Goal: Information Seeking & Learning: Learn about a topic

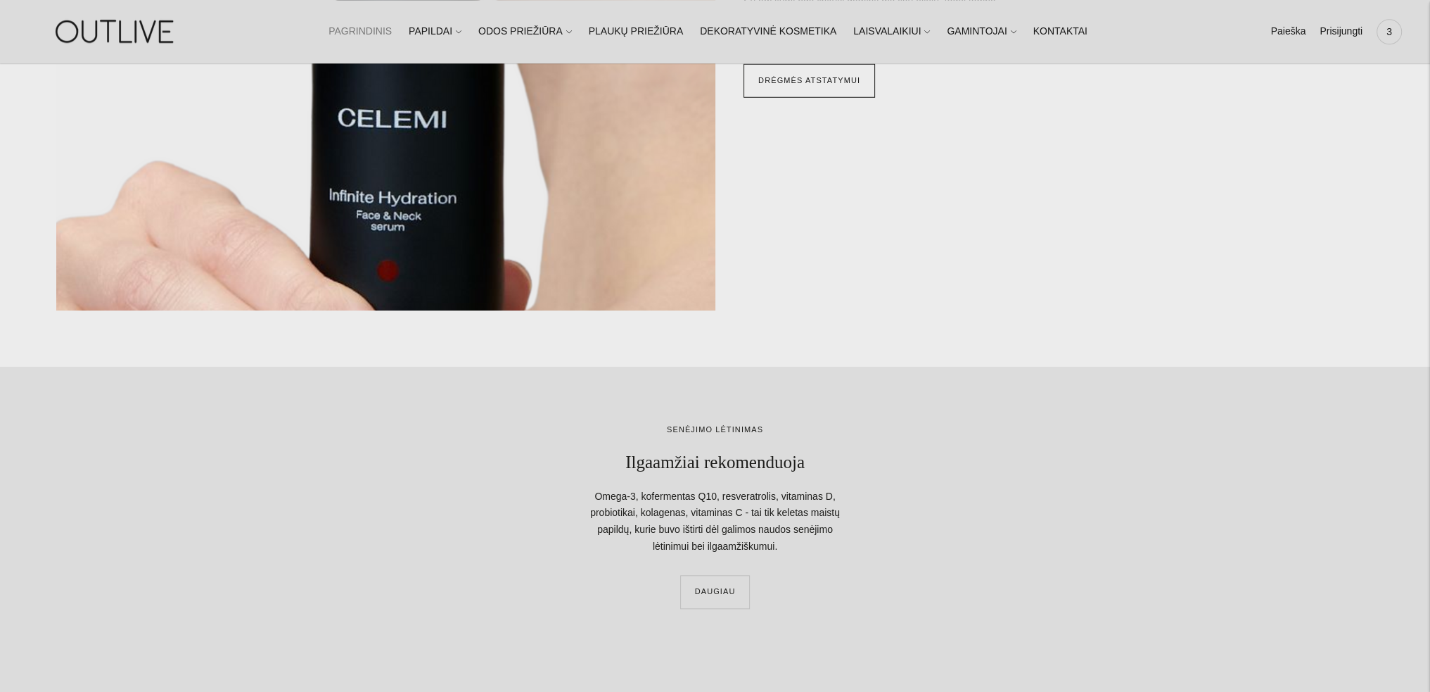
scroll to position [1829, 0]
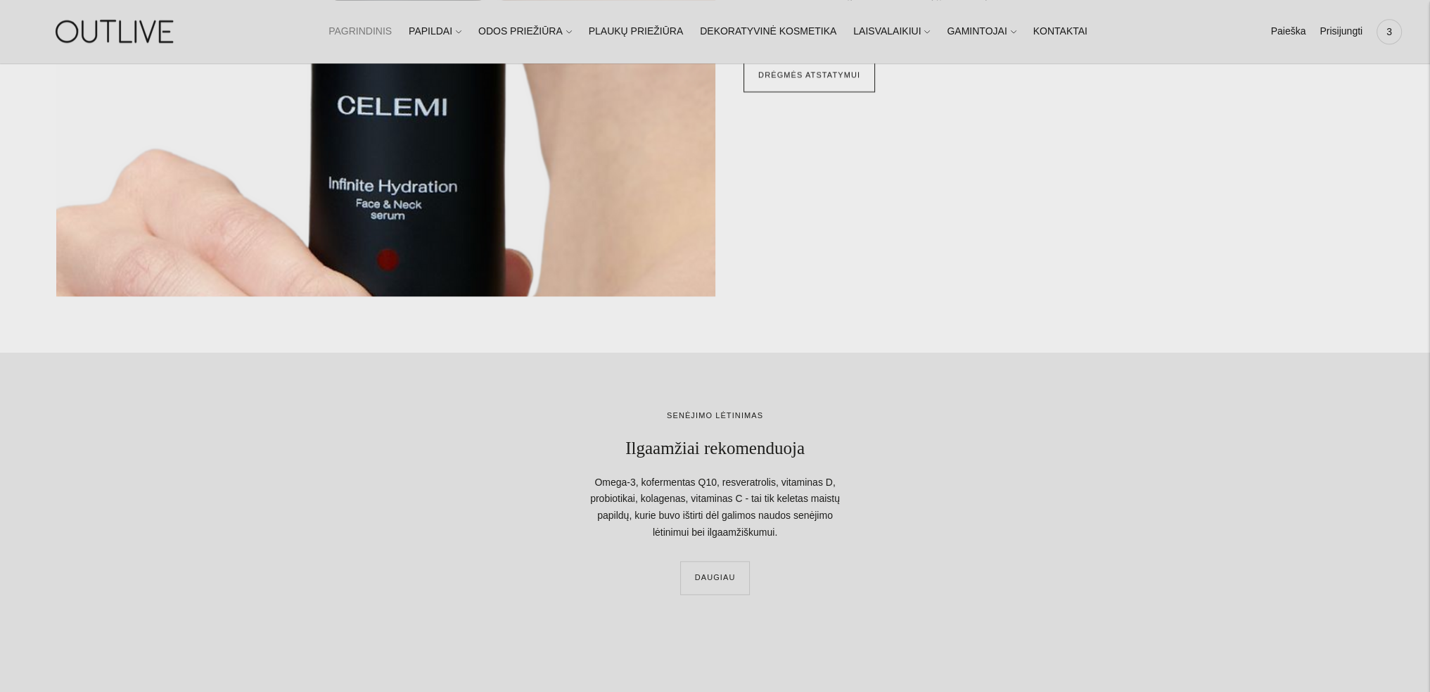
click at [482, 36] on ul "PAGRINDINIS PAPILDAI Visi papildai Antioksidantai Dirbantiems ofise Ekologiška …" at bounding box center [708, 31] width 759 height 31
click at [462, 34] on link "PAPILDAI" at bounding box center [435, 31] width 53 height 31
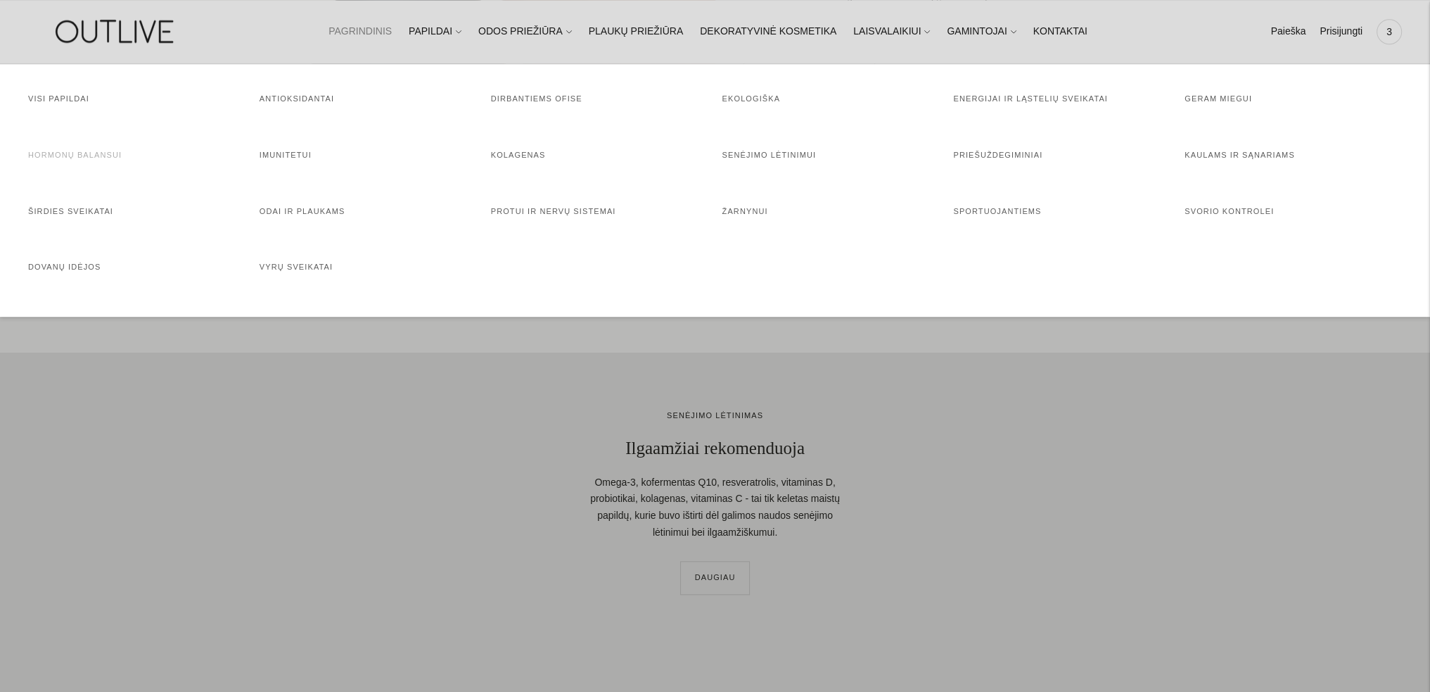
click at [96, 155] on link "Hormonų balansui" at bounding box center [75, 155] width 94 height 8
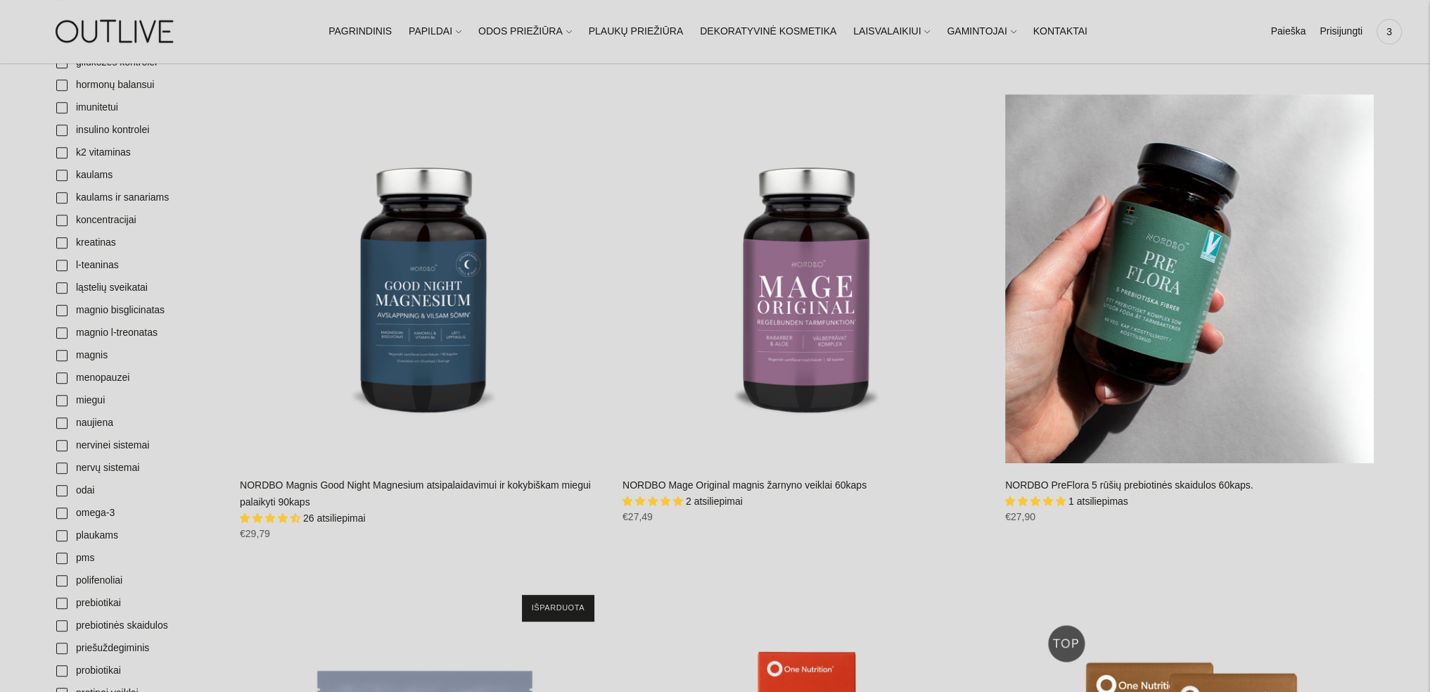
scroll to position [844, 0]
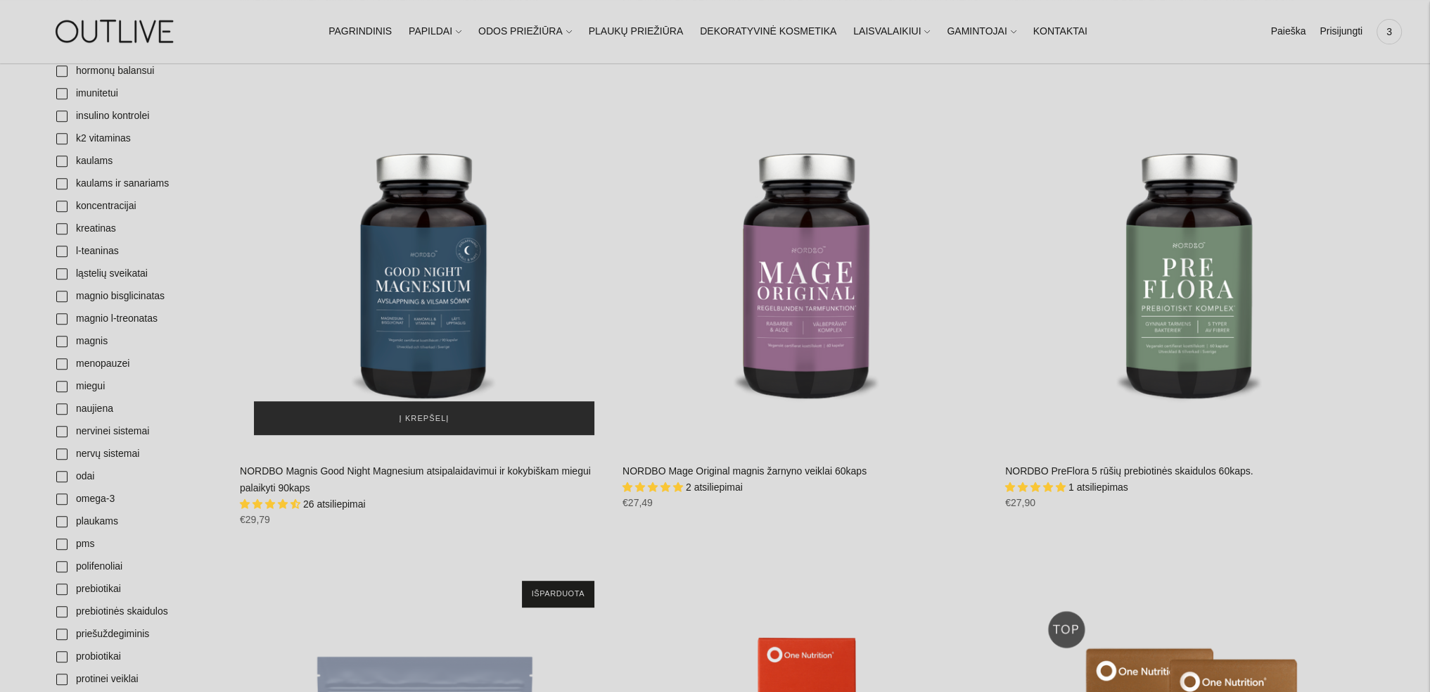
click at [439, 412] on span "Į krepšelį" at bounding box center [425, 419] width 50 height 14
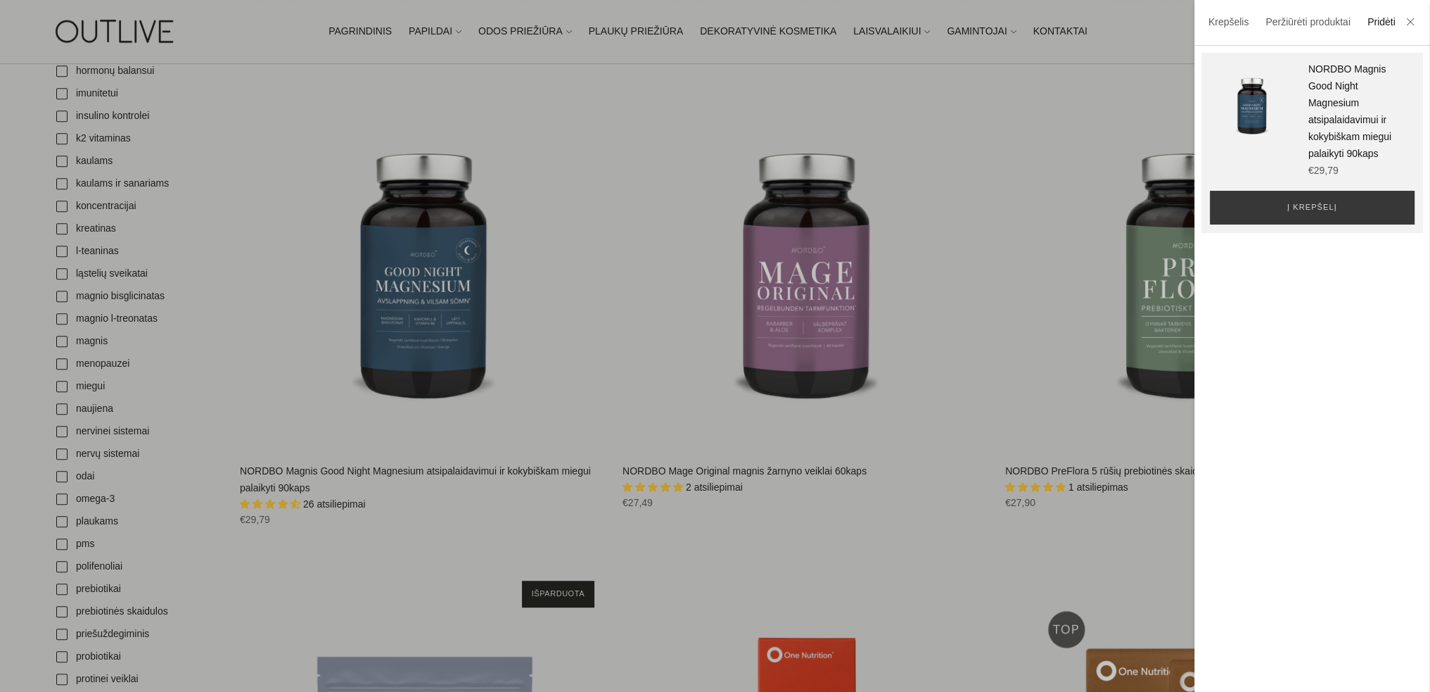
click at [1041, 379] on div at bounding box center [715, 346] width 1430 height 692
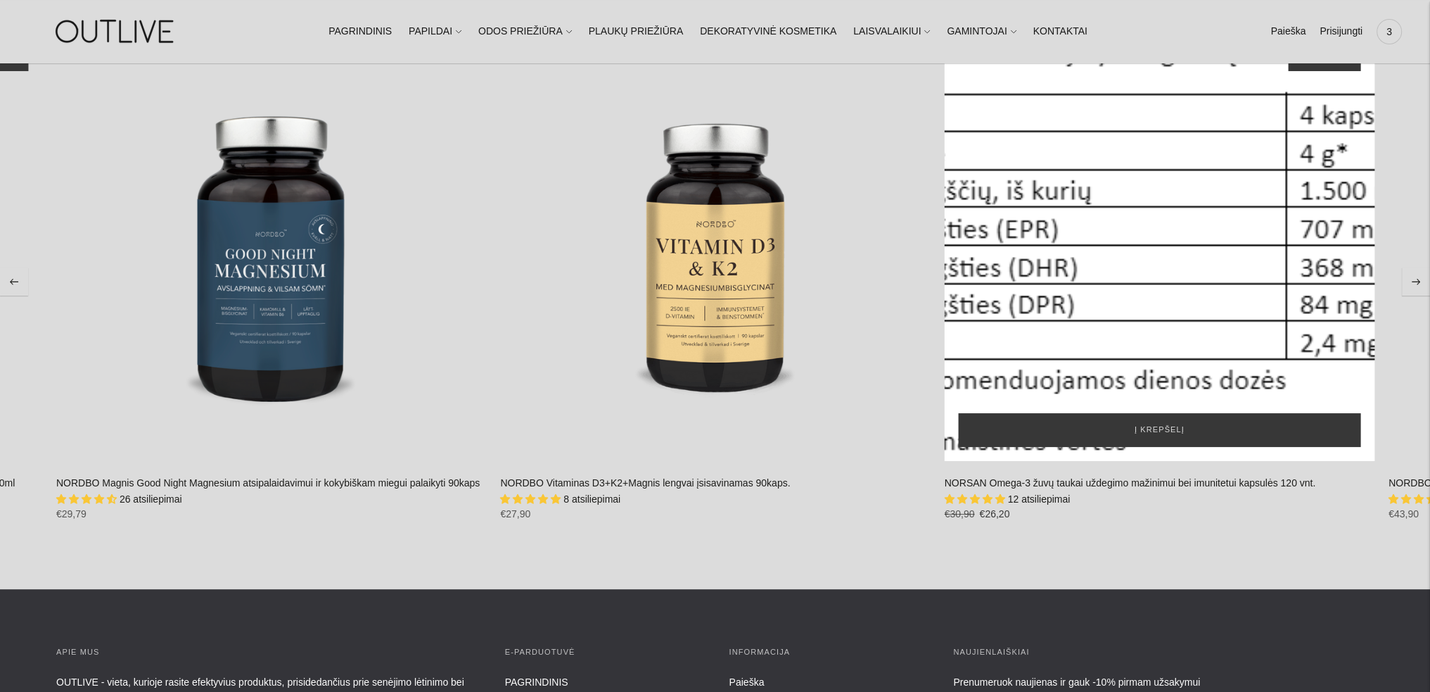
scroll to position [7317, 0]
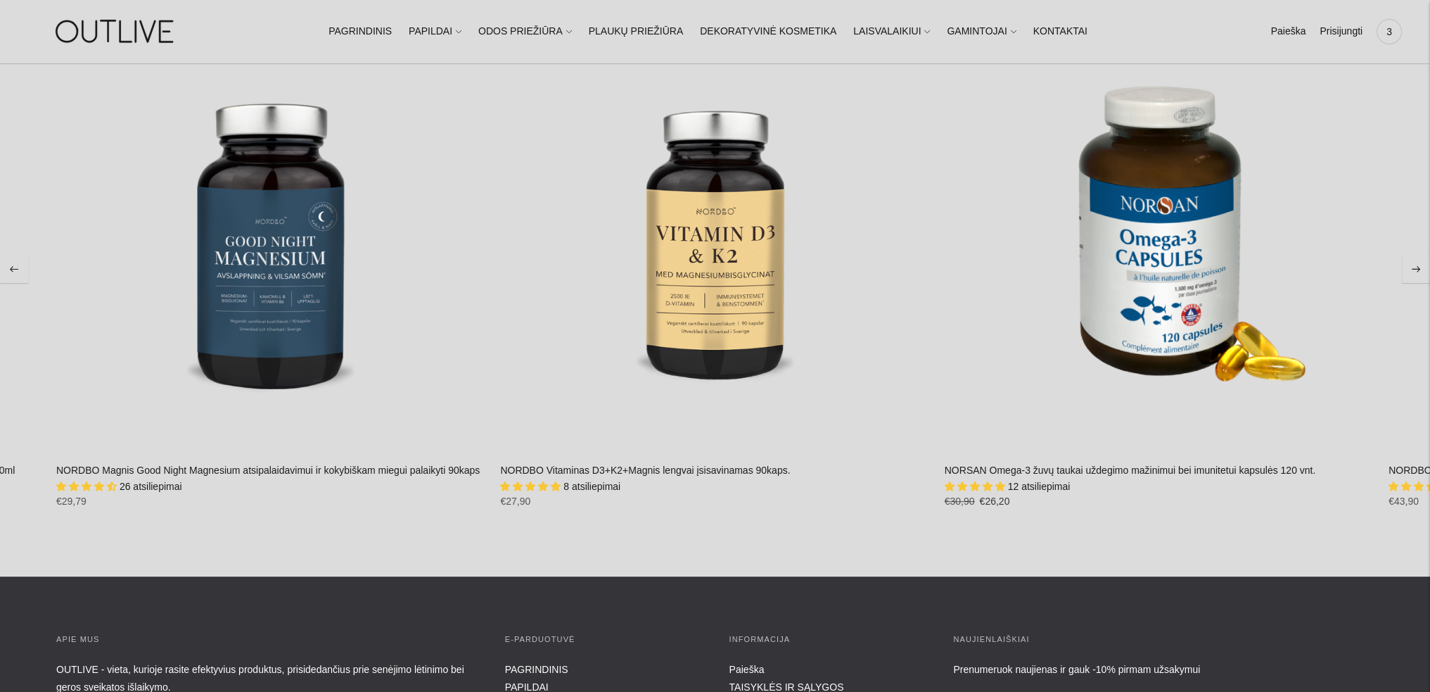
click at [979, 476] on link "NORSAN Omega-3 žuvų taukai uždegimo mažinimui bei imunitetui kapsulės 120 vnt." at bounding box center [1130, 469] width 371 height 11
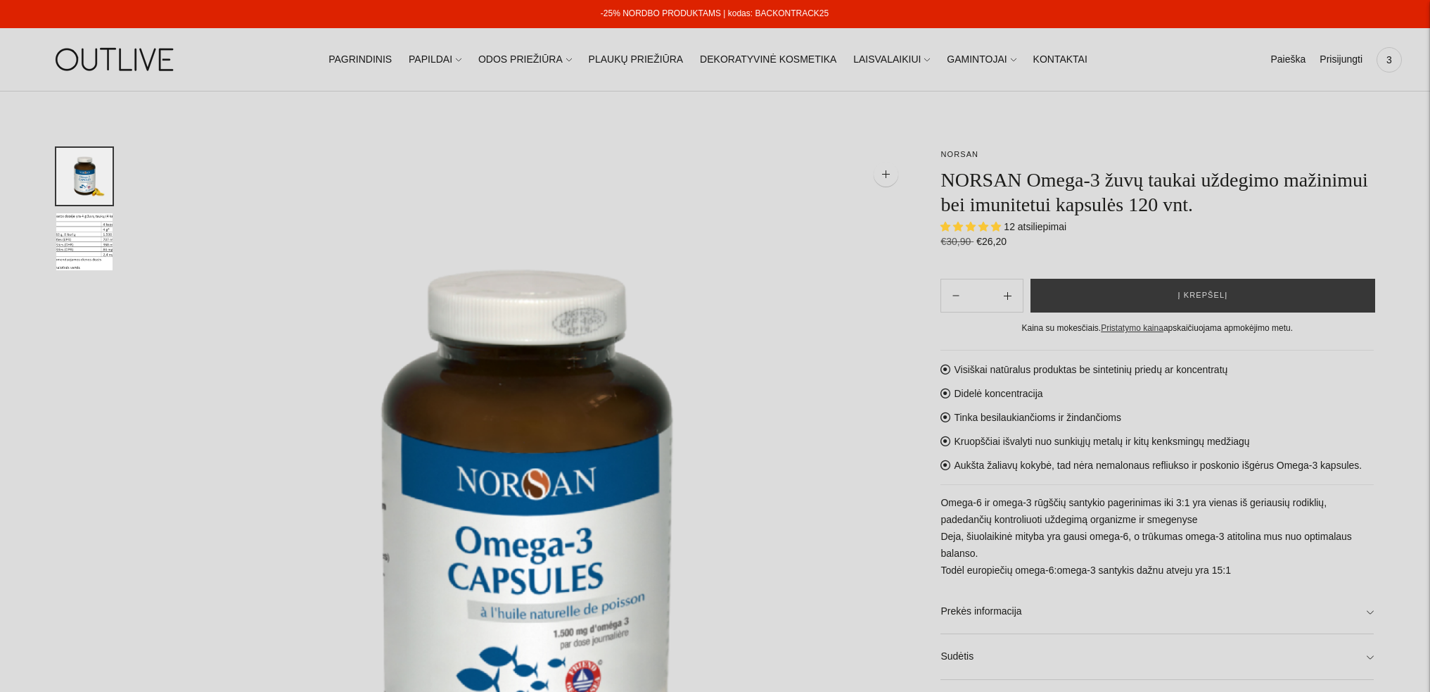
select select "**********"
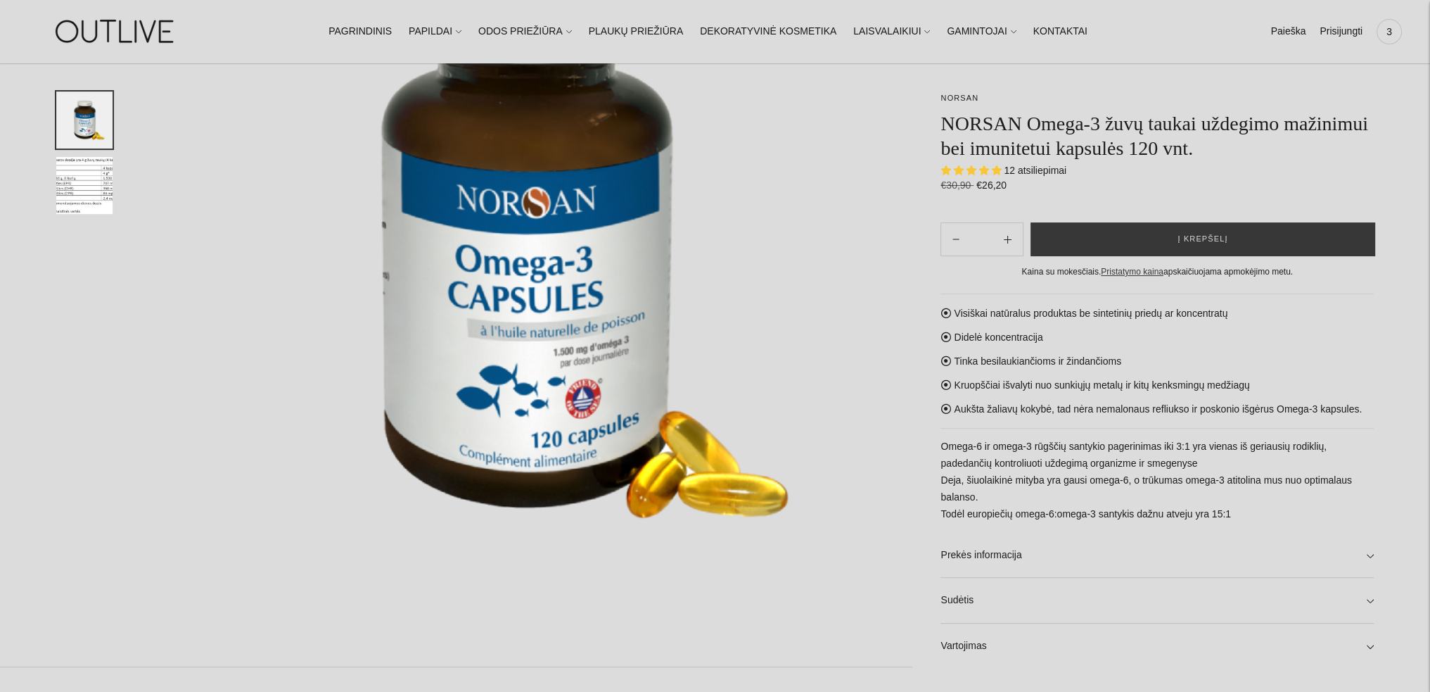
scroll to position [704, 0]
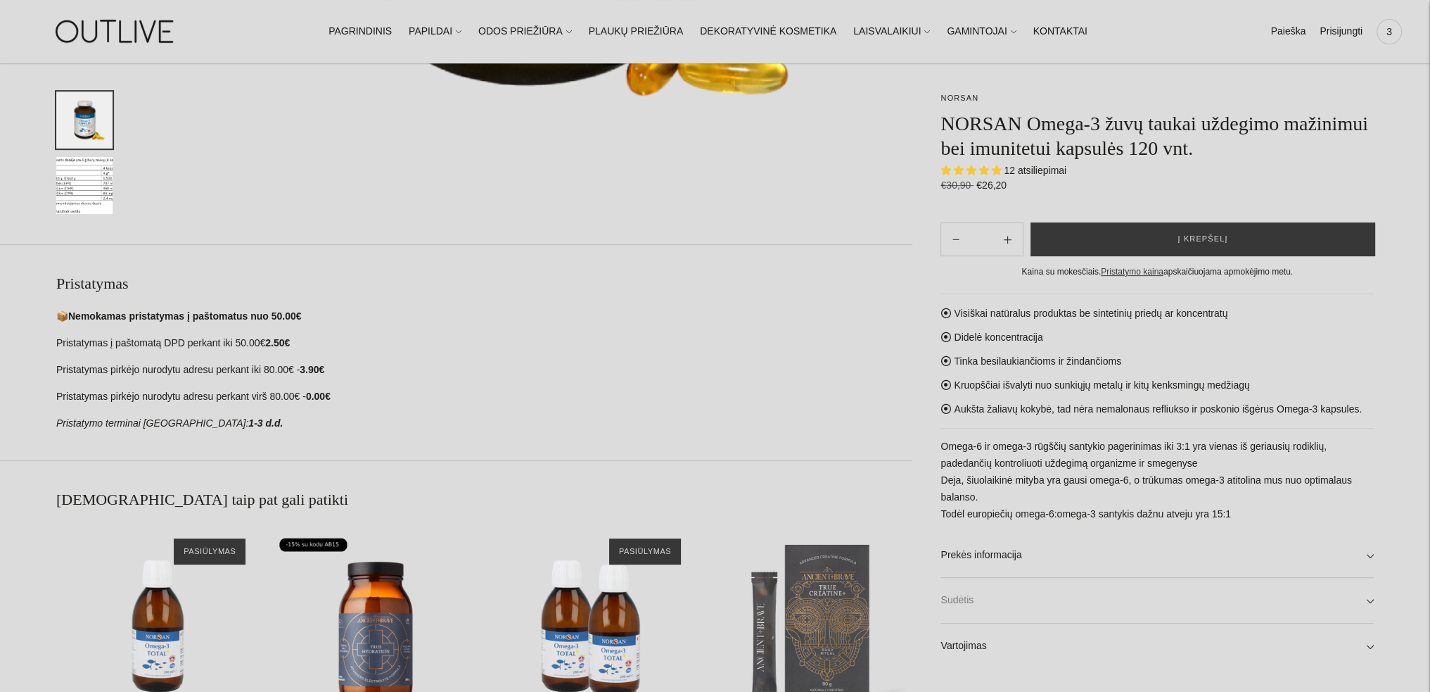
click at [961, 598] on link "Sudėtis" at bounding box center [1157, 600] width 433 height 45
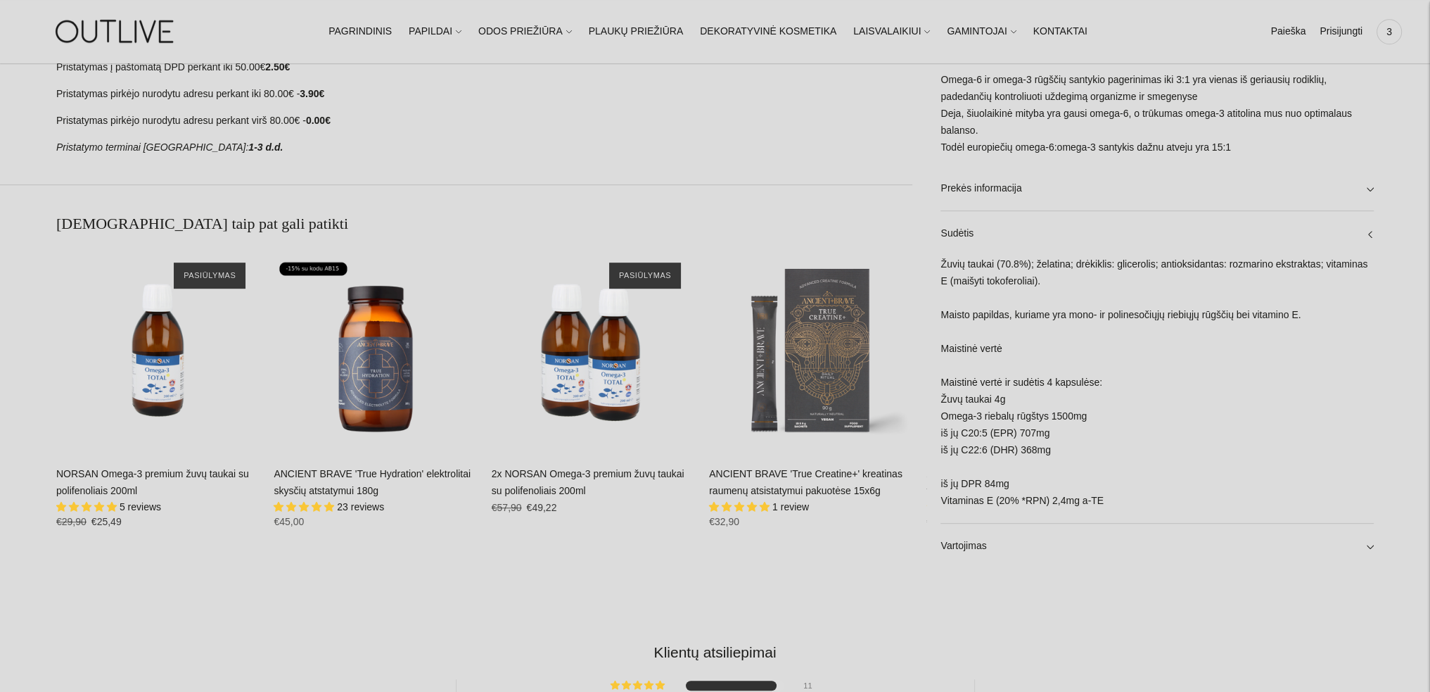
scroll to position [985, 0]
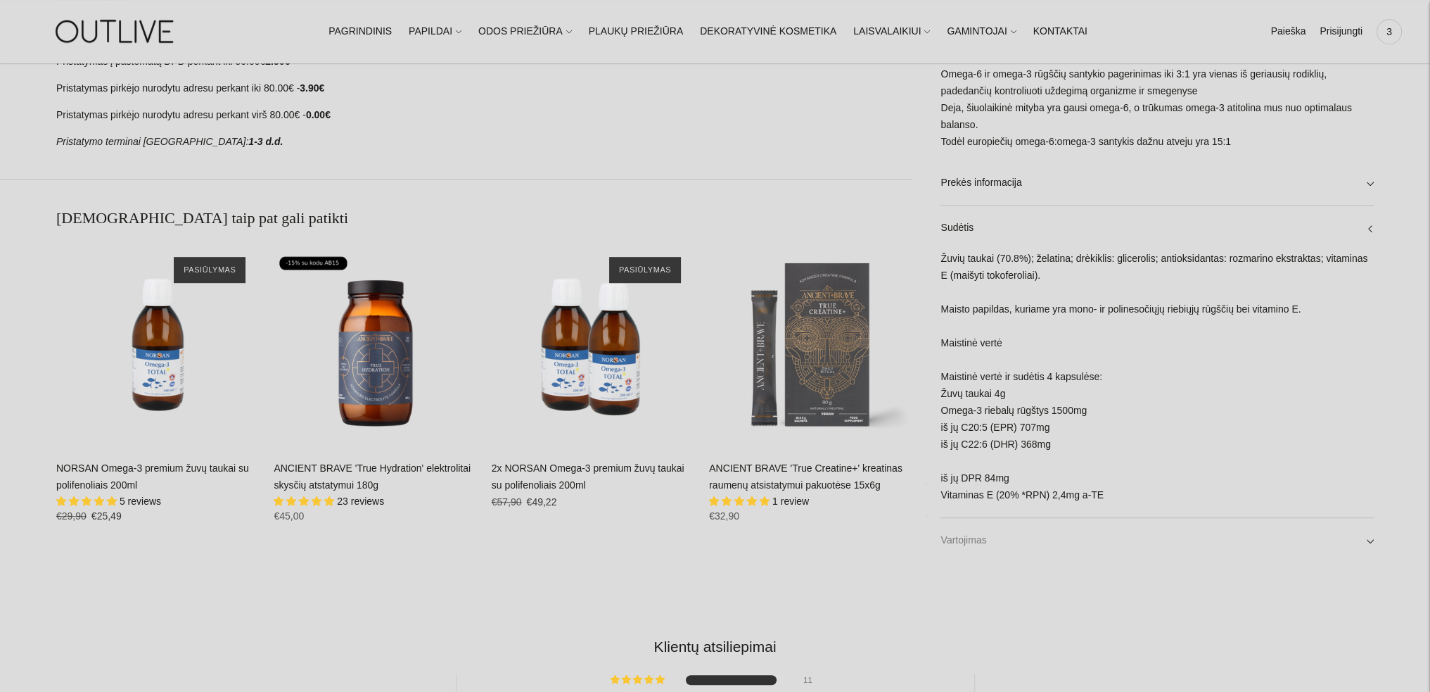
click at [981, 543] on link "Vartojimas" at bounding box center [1157, 540] width 433 height 45
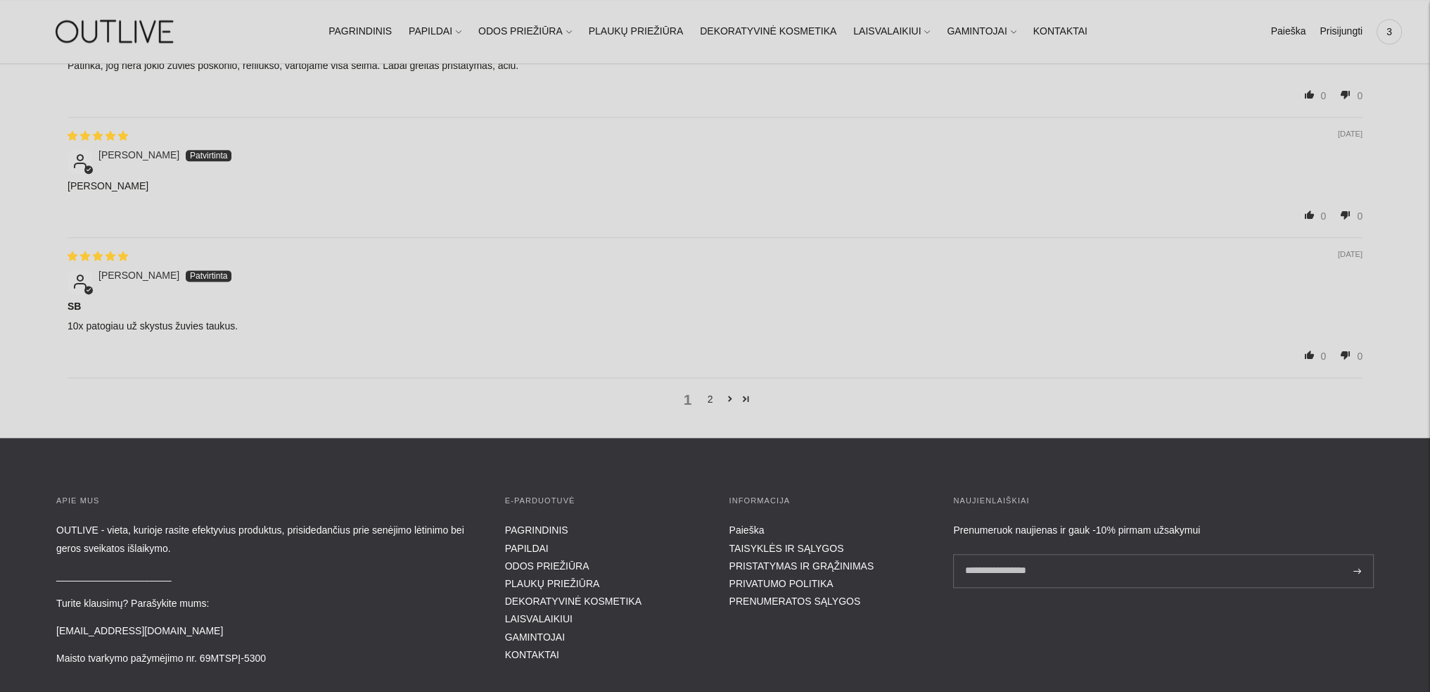
scroll to position [2462, 0]
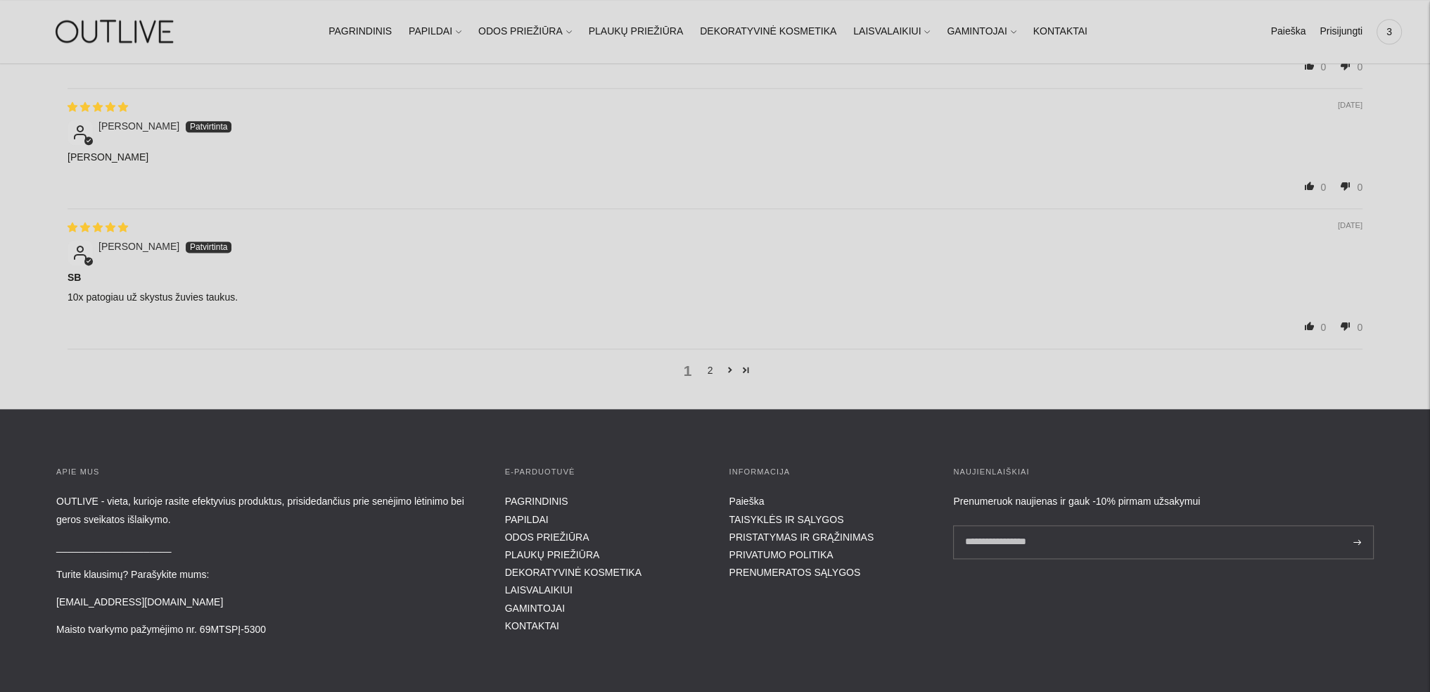
click at [713, 376] on div "1 2" at bounding box center [715, 370] width 1295 height 44
click at [715, 371] on link "2" at bounding box center [710, 369] width 23 height 15
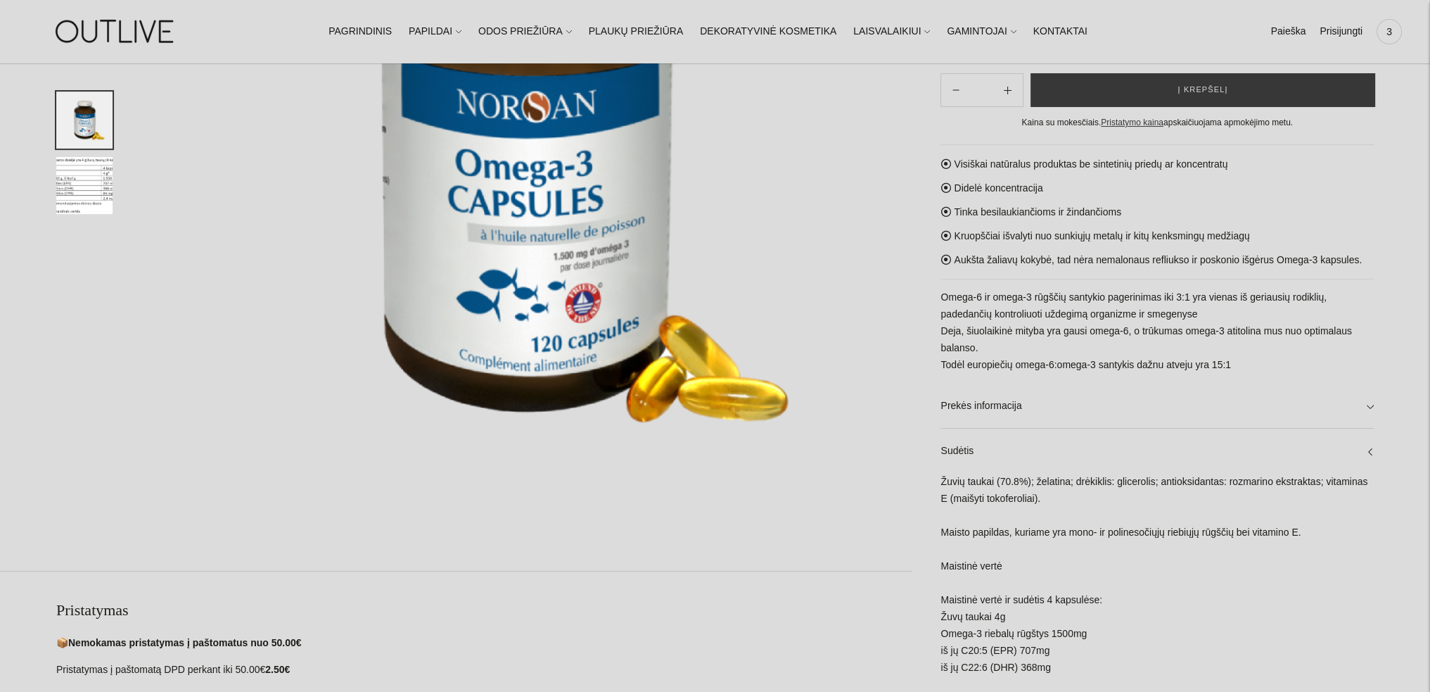
scroll to position [218, 0]
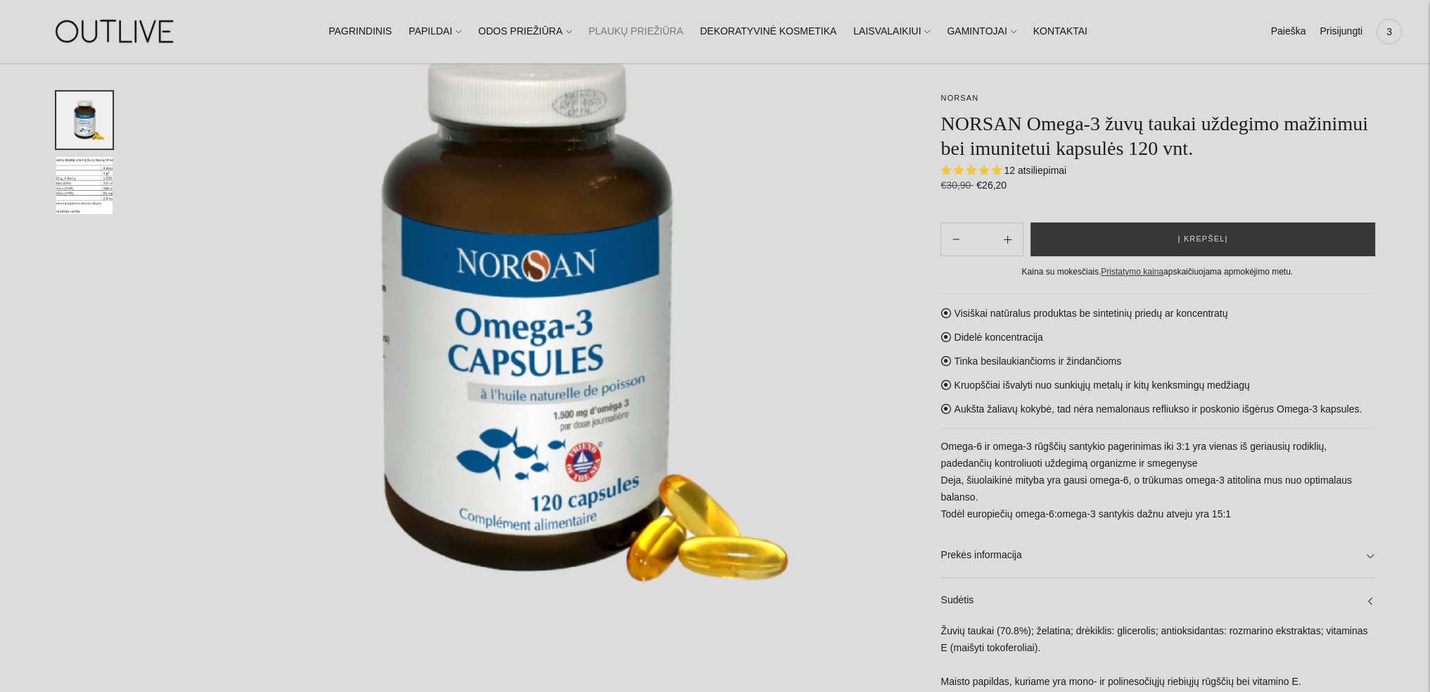
click at [635, 38] on link "PLAUKŲ PRIEŽIŪRA" at bounding box center [636, 31] width 95 height 31
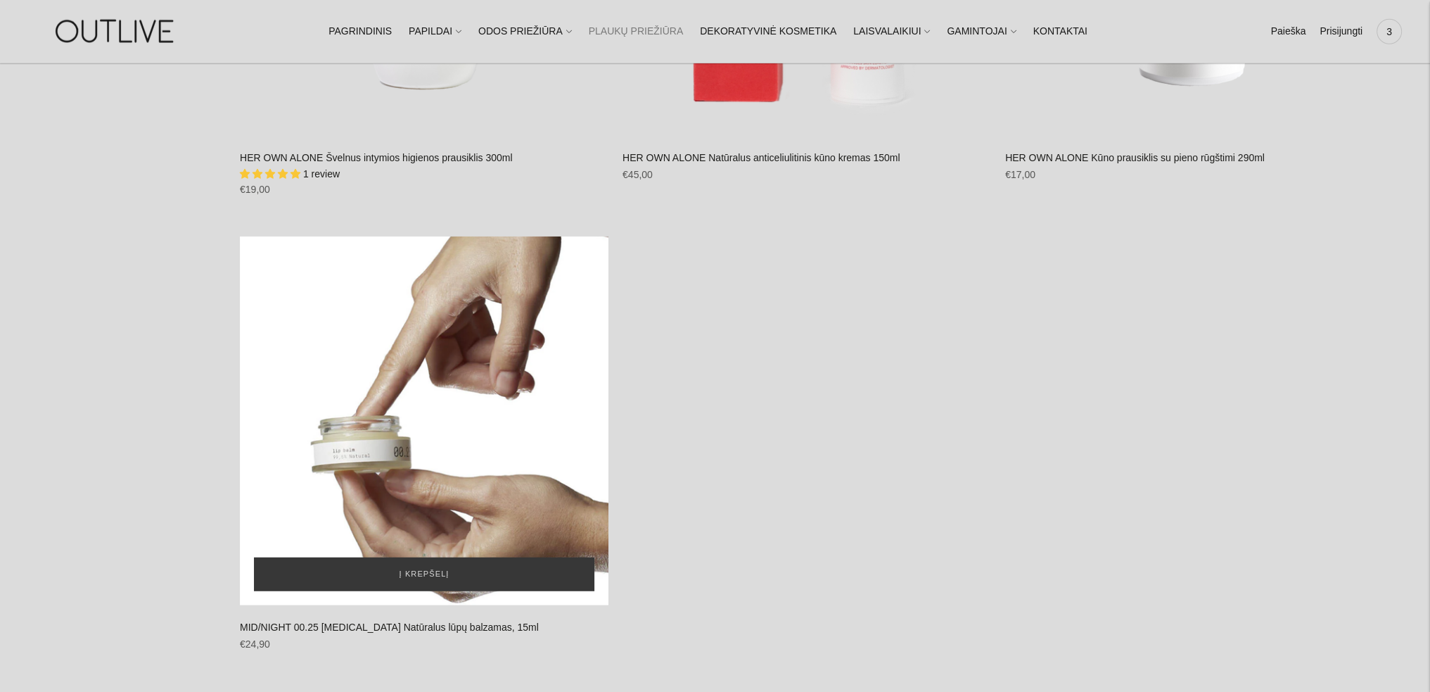
scroll to position [5347, 0]
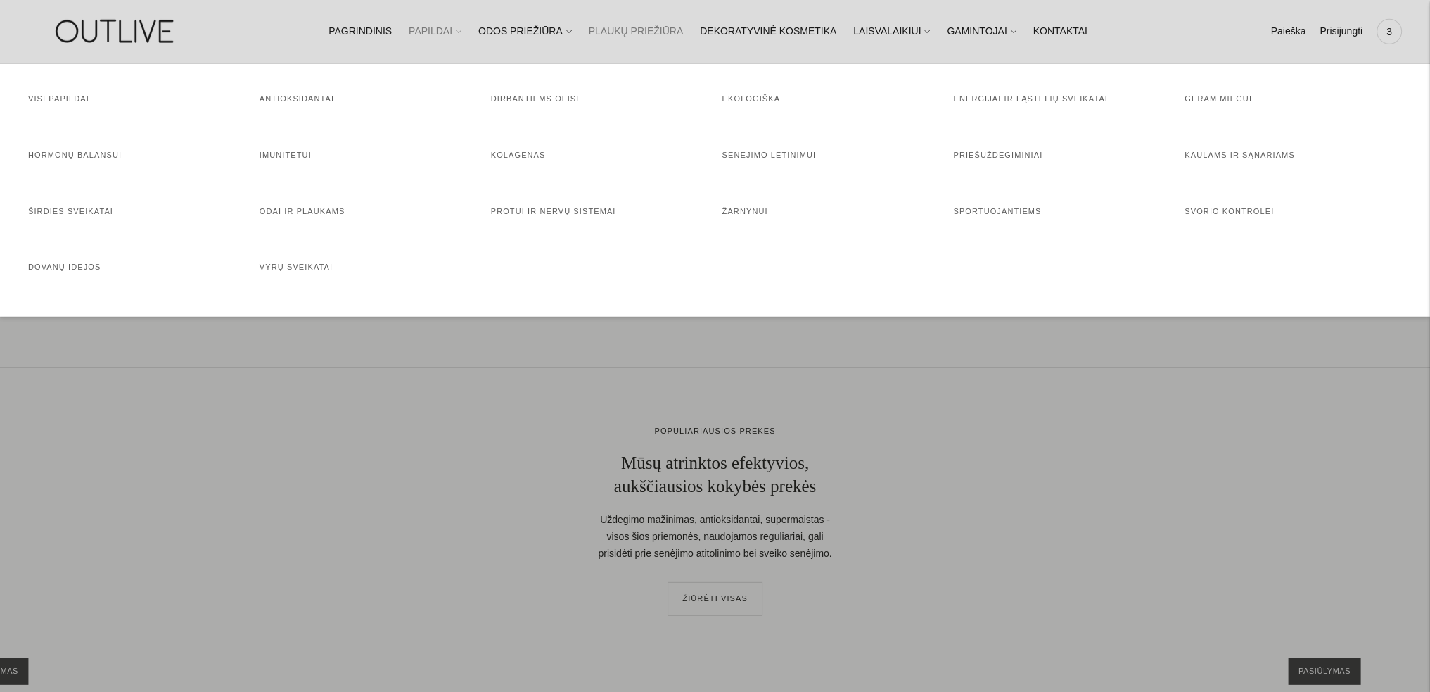
click at [445, 36] on link "PAPILDAI" at bounding box center [435, 31] width 53 height 31
click at [727, 151] on link "Senėjimo lėtinimui" at bounding box center [770, 155] width 94 height 8
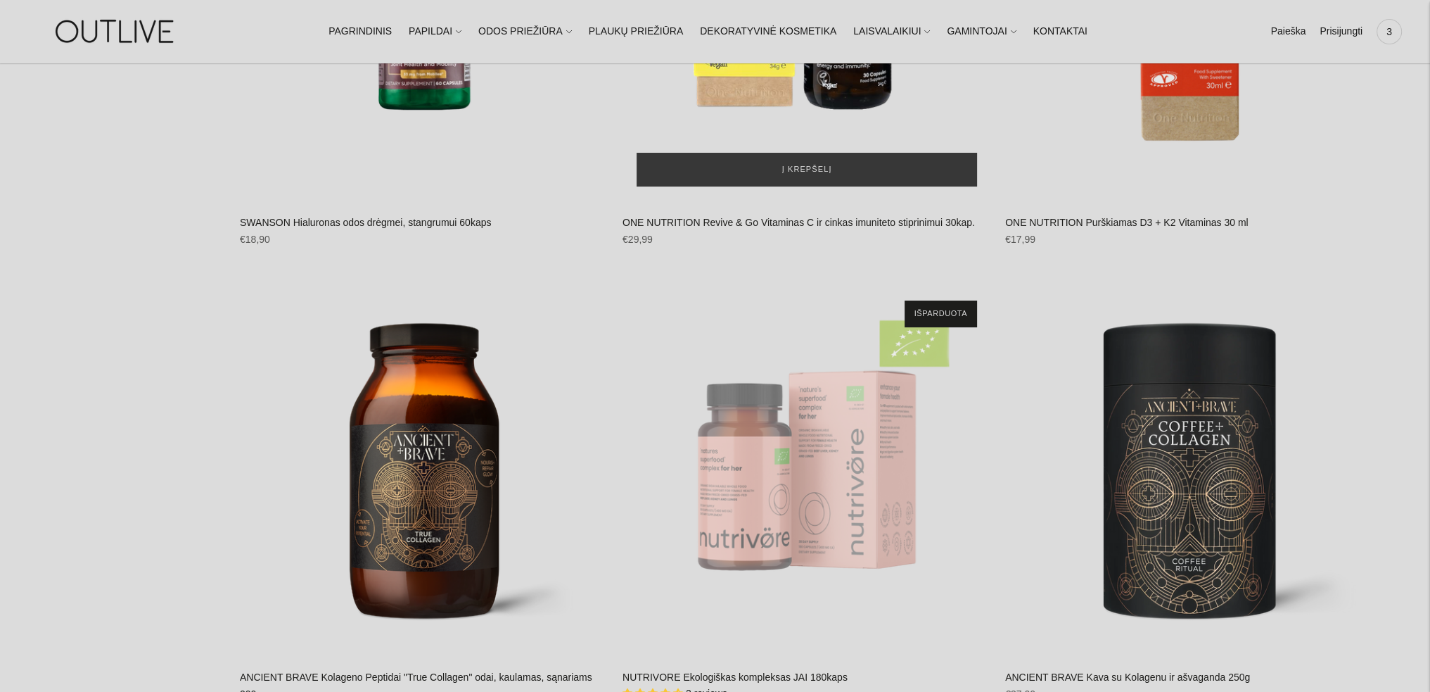
scroll to position [7247, 0]
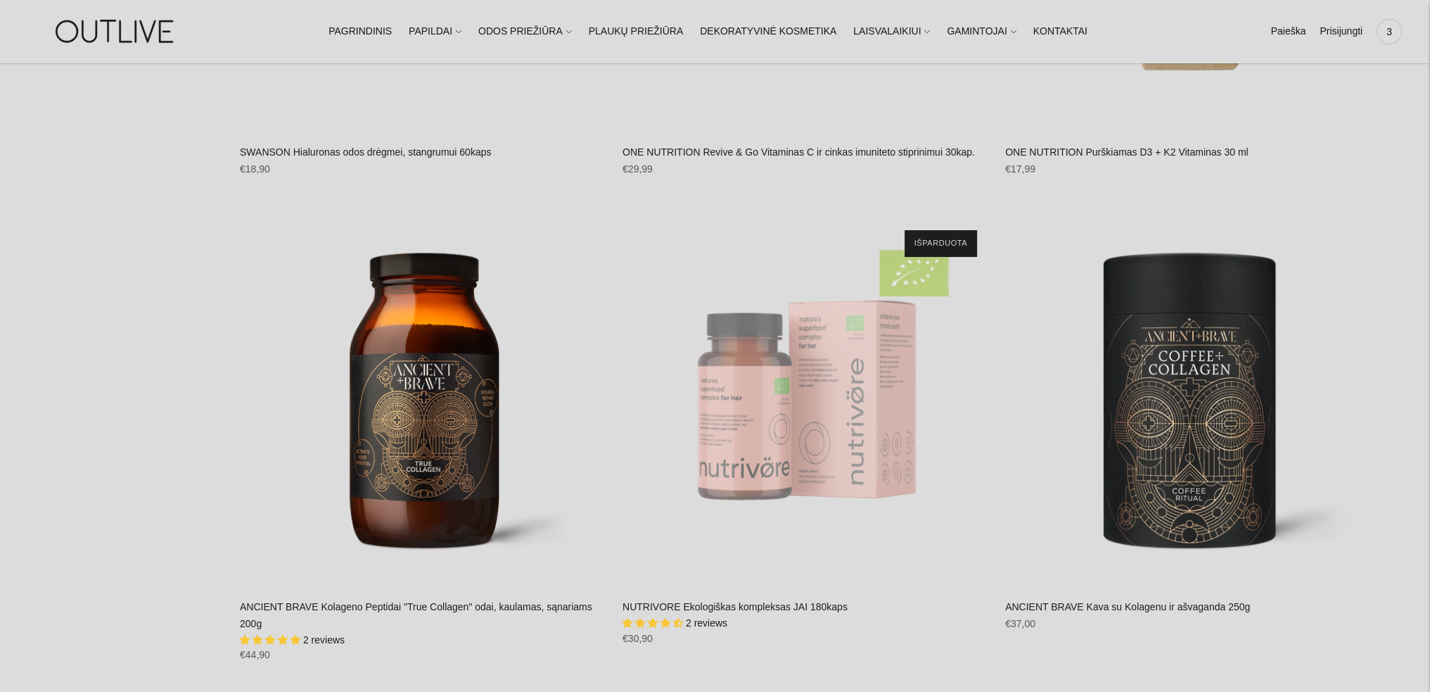
click at [432, 601] on link "ANCIENT BRAVE Kolageno Peptidai "True Collagen" odai, kaulamas, sąnariams 200g" at bounding box center [416, 615] width 352 height 28
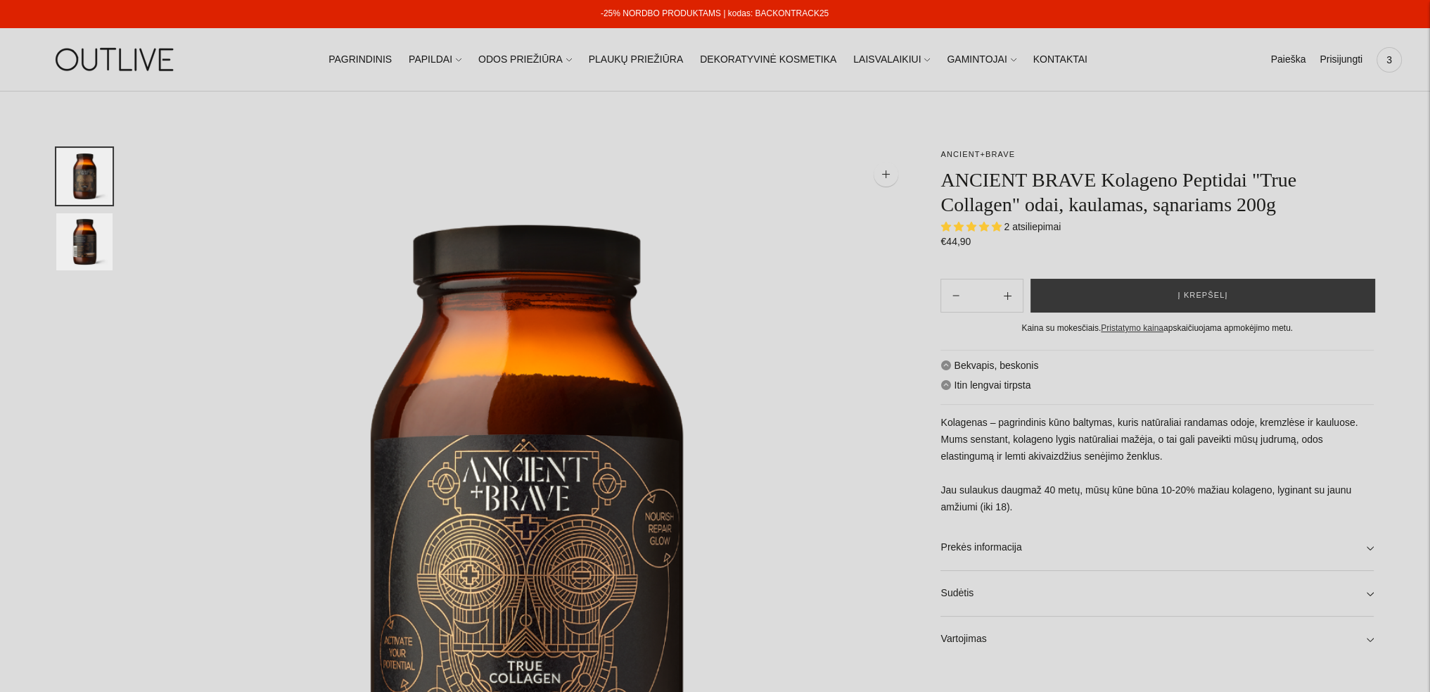
select select "**********"
click at [1038, 225] on span "2 atsiliepimai" at bounding box center [1032, 226] width 57 height 11
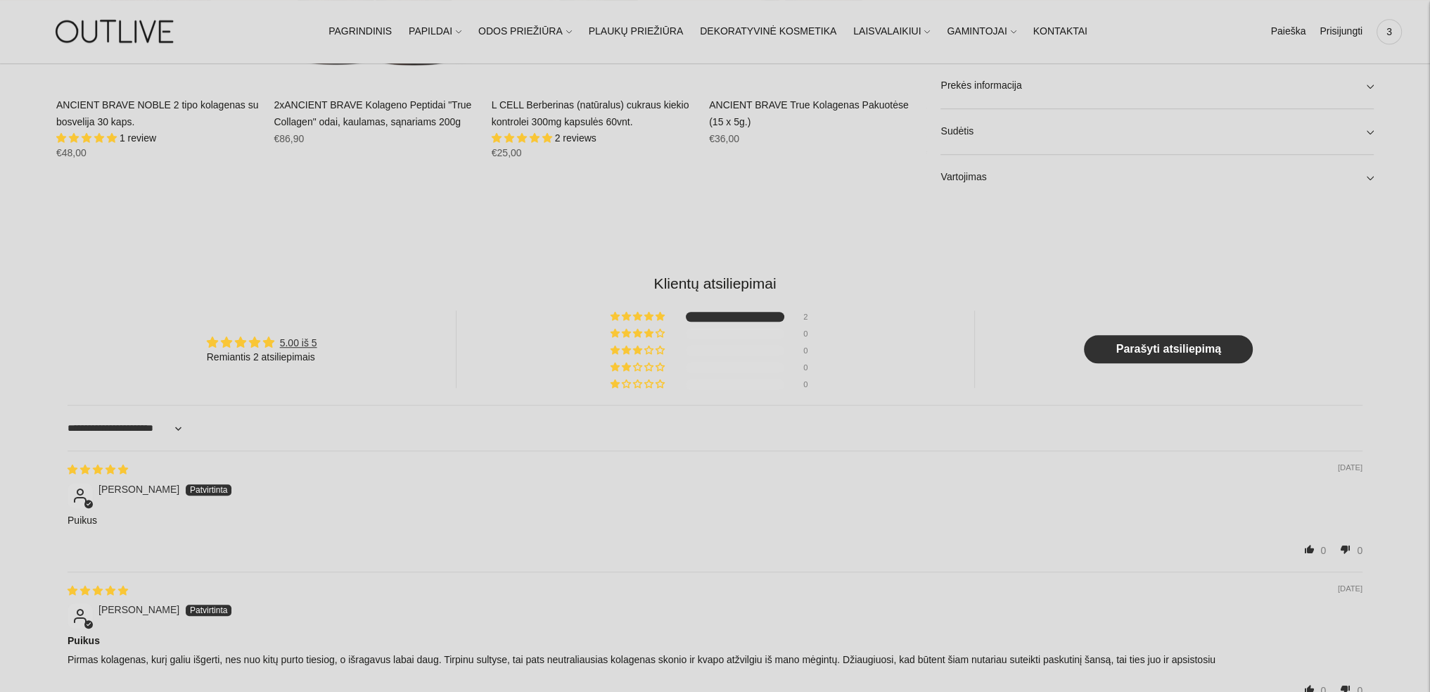
scroll to position [1477, 0]
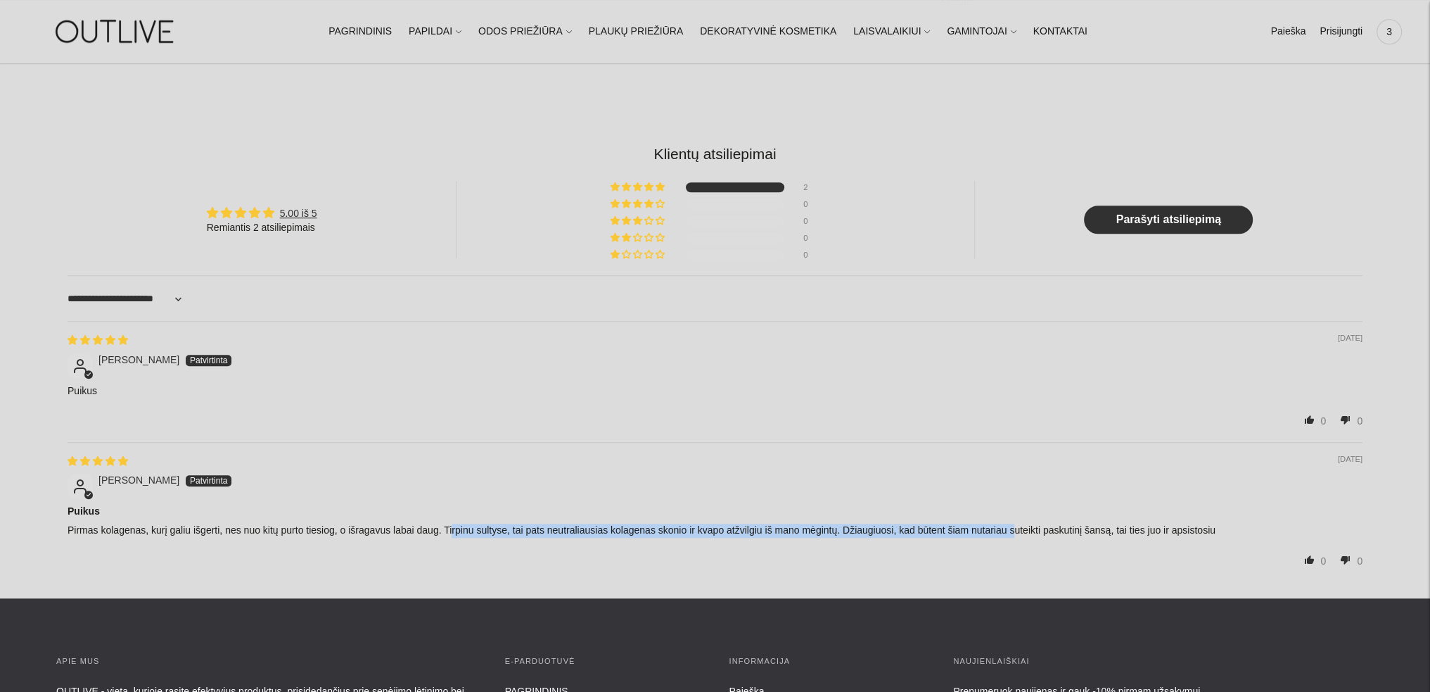
drag, startPoint x: 447, startPoint y: 527, endPoint x: 1009, endPoint y: 528, distance: 561.5
click at [1009, 528] on p "Pirmas kolagenas, kurį galiu išgerti, nes nuo kitų purto tiesiog, o išragavus l…" at bounding box center [715, 530] width 1295 height 14
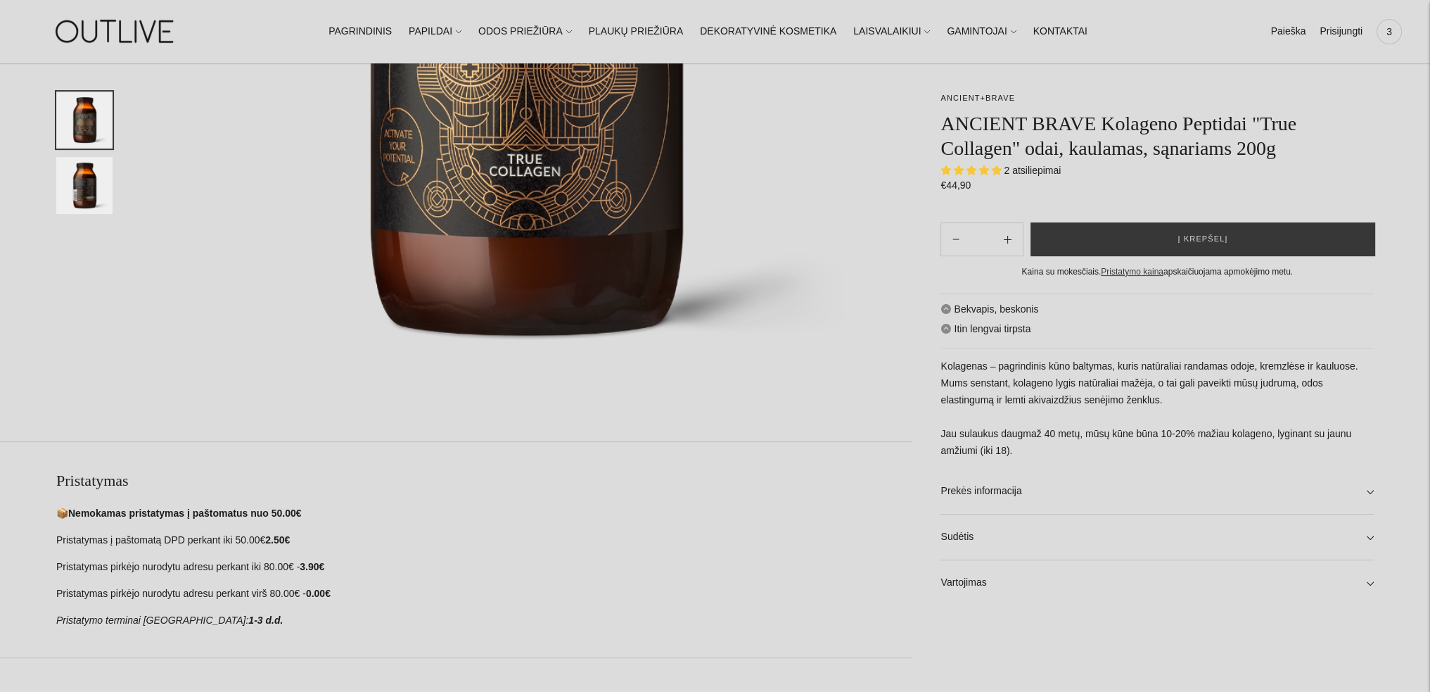
scroll to position [492, 0]
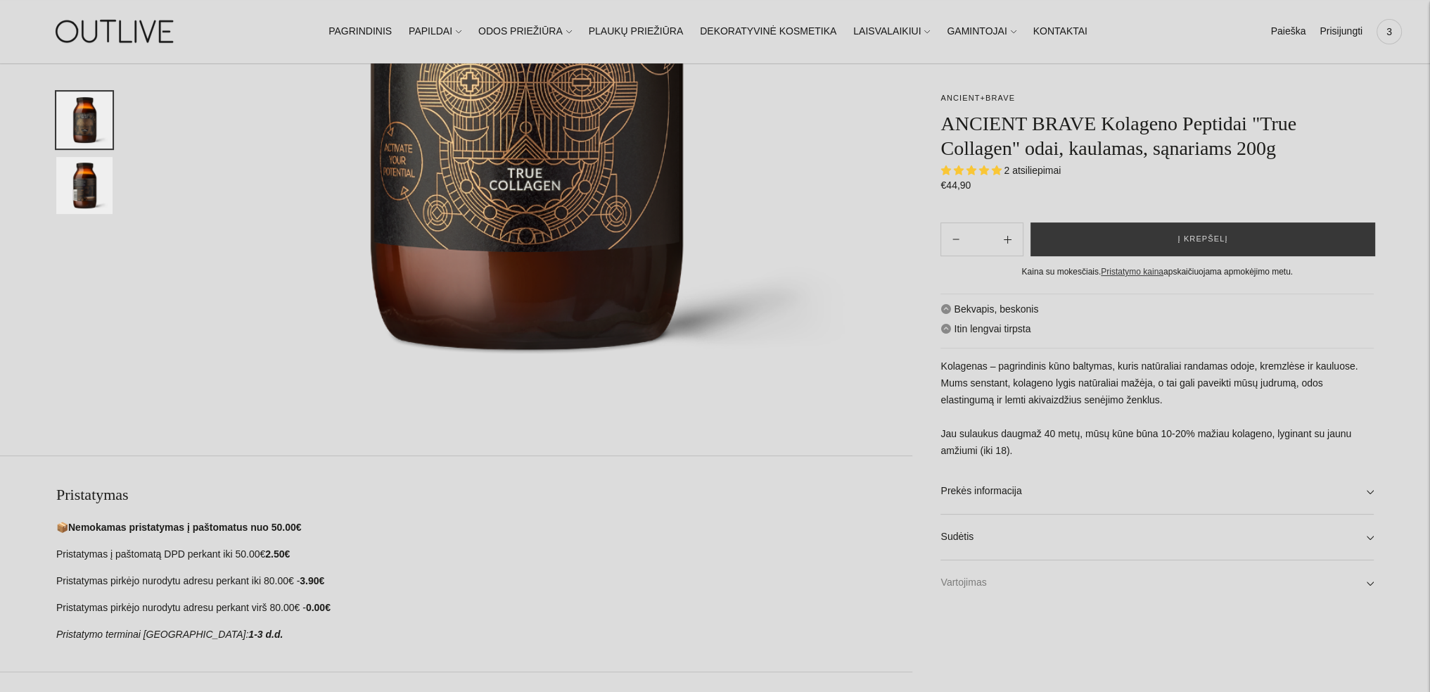
click at [965, 590] on link "Vartojimas" at bounding box center [1157, 582] width 433 height 45
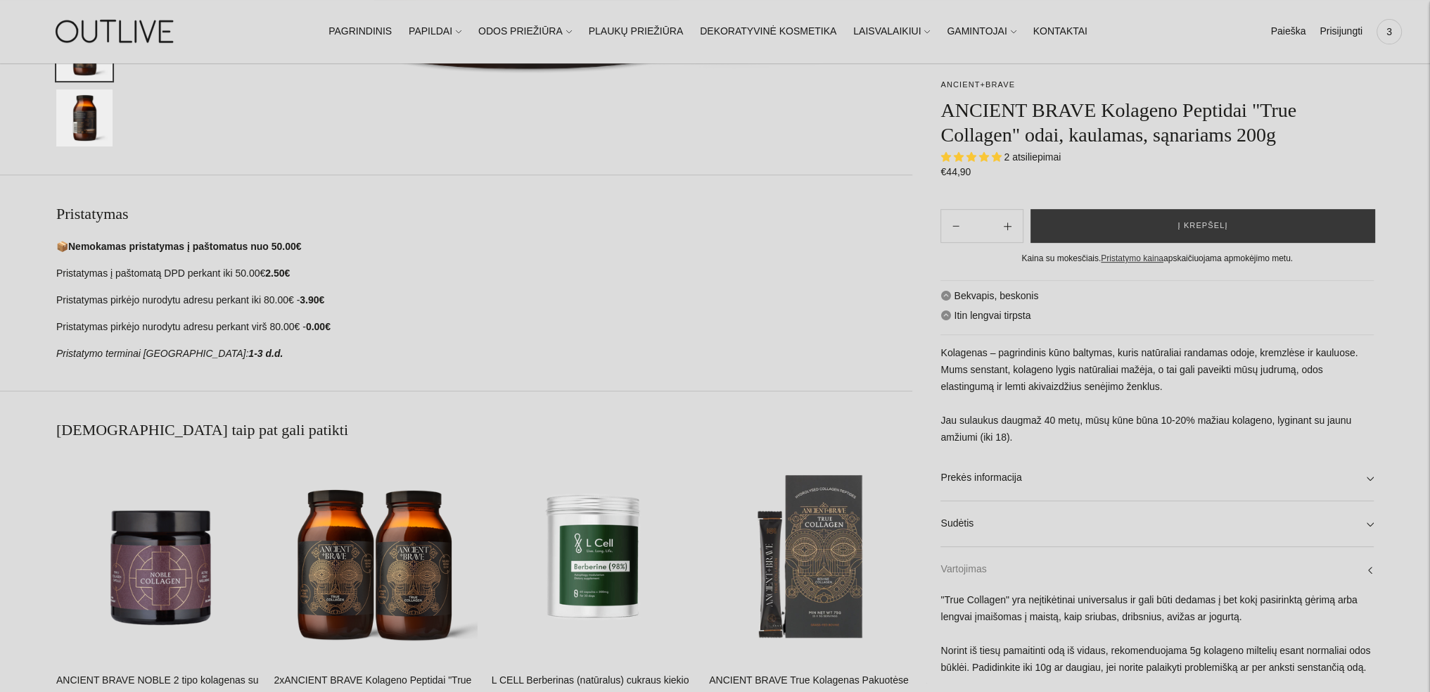
scroll to position [774, 0]
click at [386, 27] on link "PAGRINDINIS" at bounding box center [360, 31] width 63 height 31
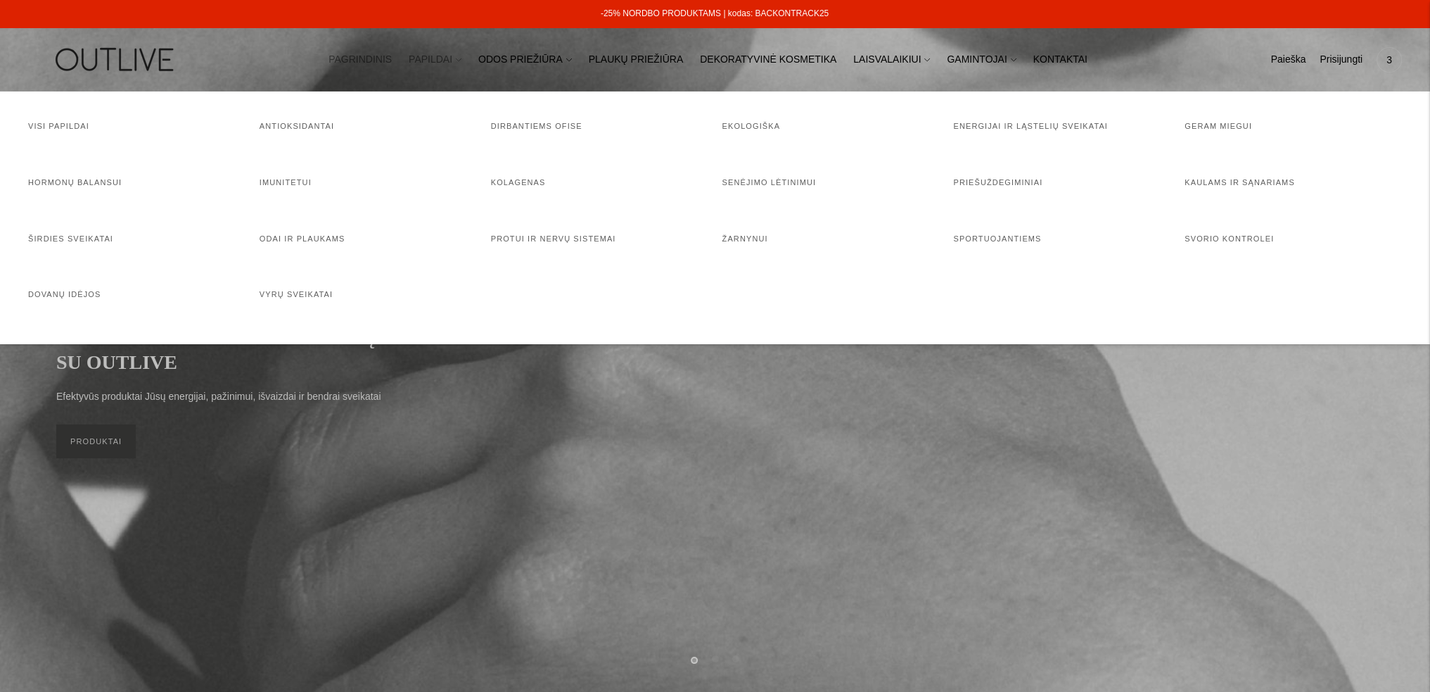
click at [451, 60] on link "PAPILDAI" at bounding box center [435, 59] width 53 height 31
click at [515, 236] on link "Protui ir nervų sistemai" at bounding box center [553, 238] width 125 height 8
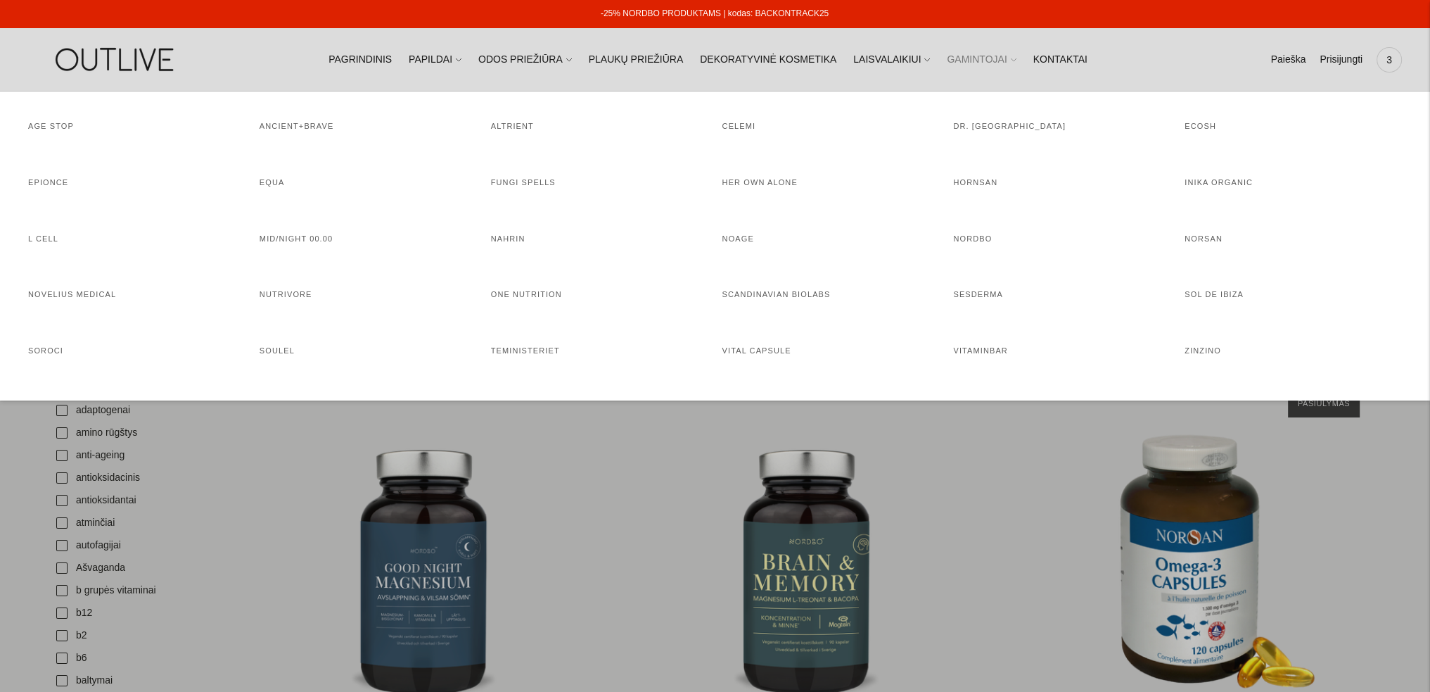
click at [972, 58] on link "GAMINTOJAI" at bounding box center [981, 59] width 69 height 31
click at [969, 241] on link "NORDBO" at bounding box center [972, 238] width 39 height 8
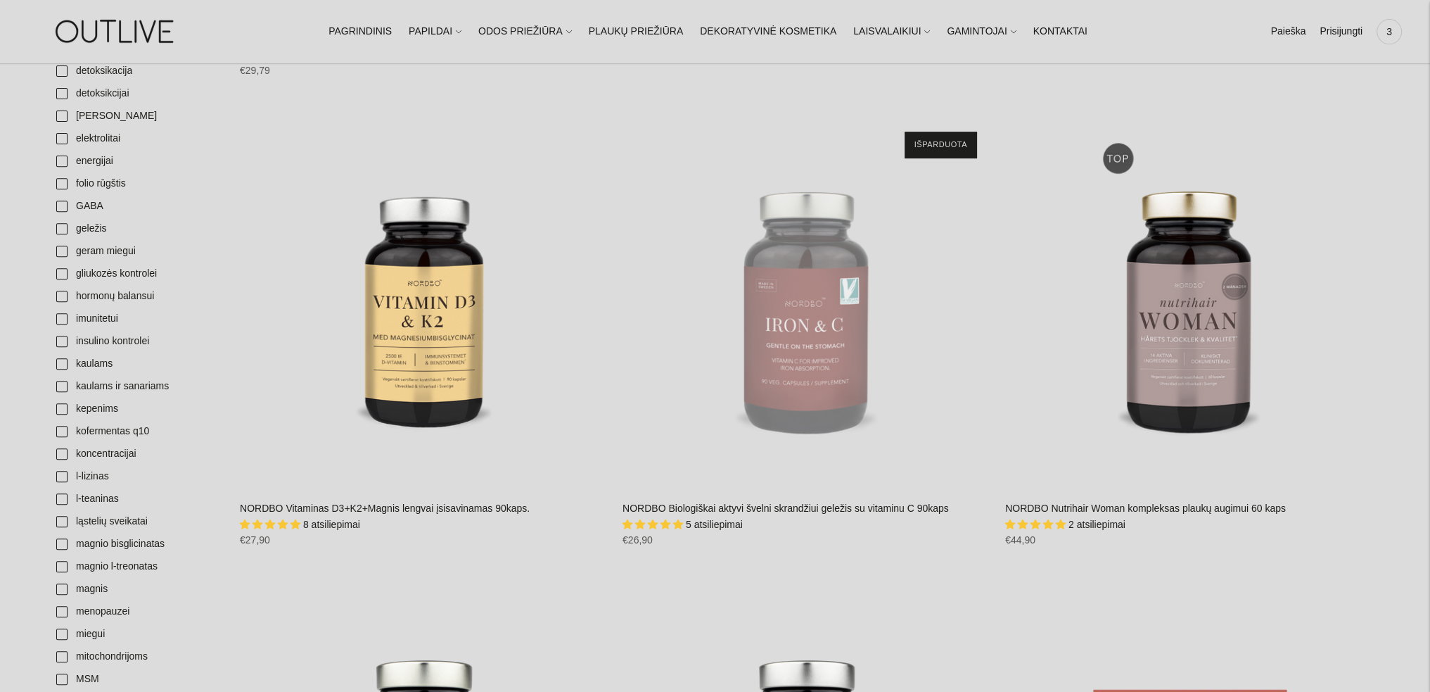
scroll to position [774, 0]
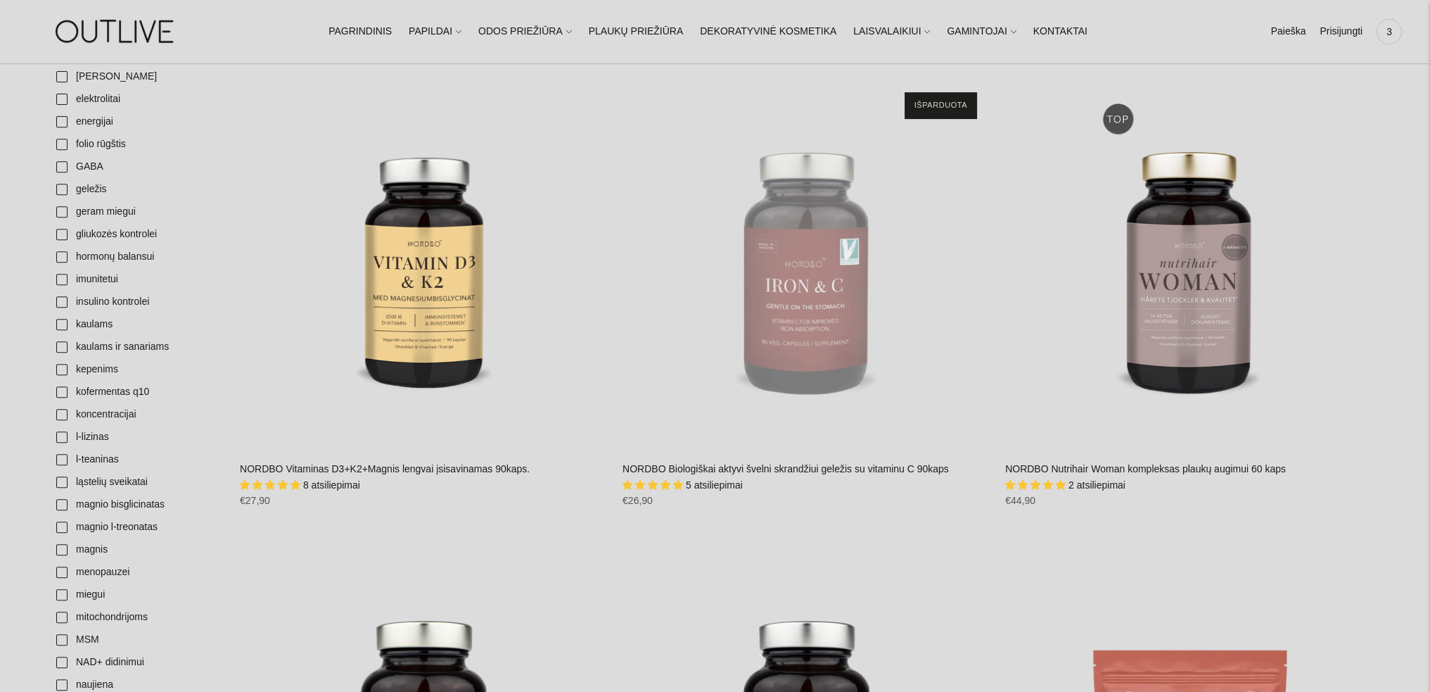
click at [1057, 472] on link "NORDBO Nutrihair Woman kompleksas plaukų augimui 60 kaps" at bounding box center [1145, 468] width 281 height 11
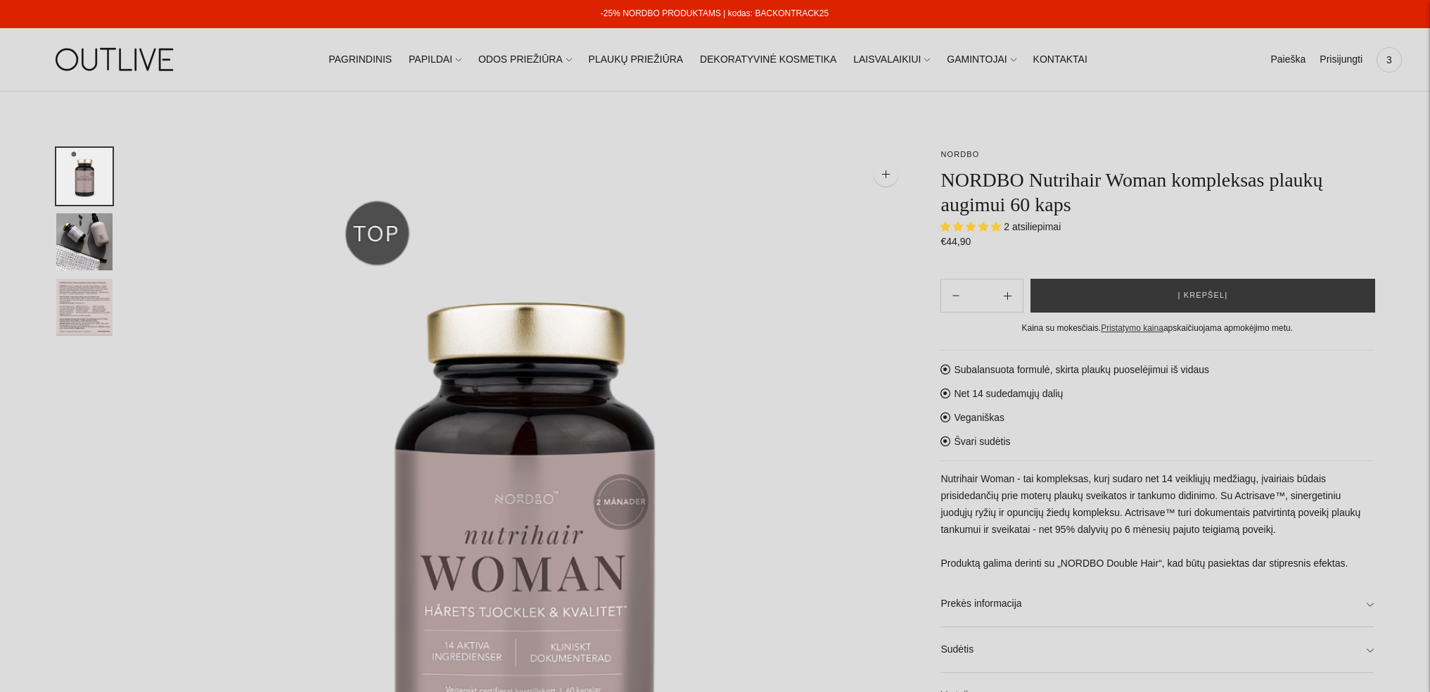
select select "**********"
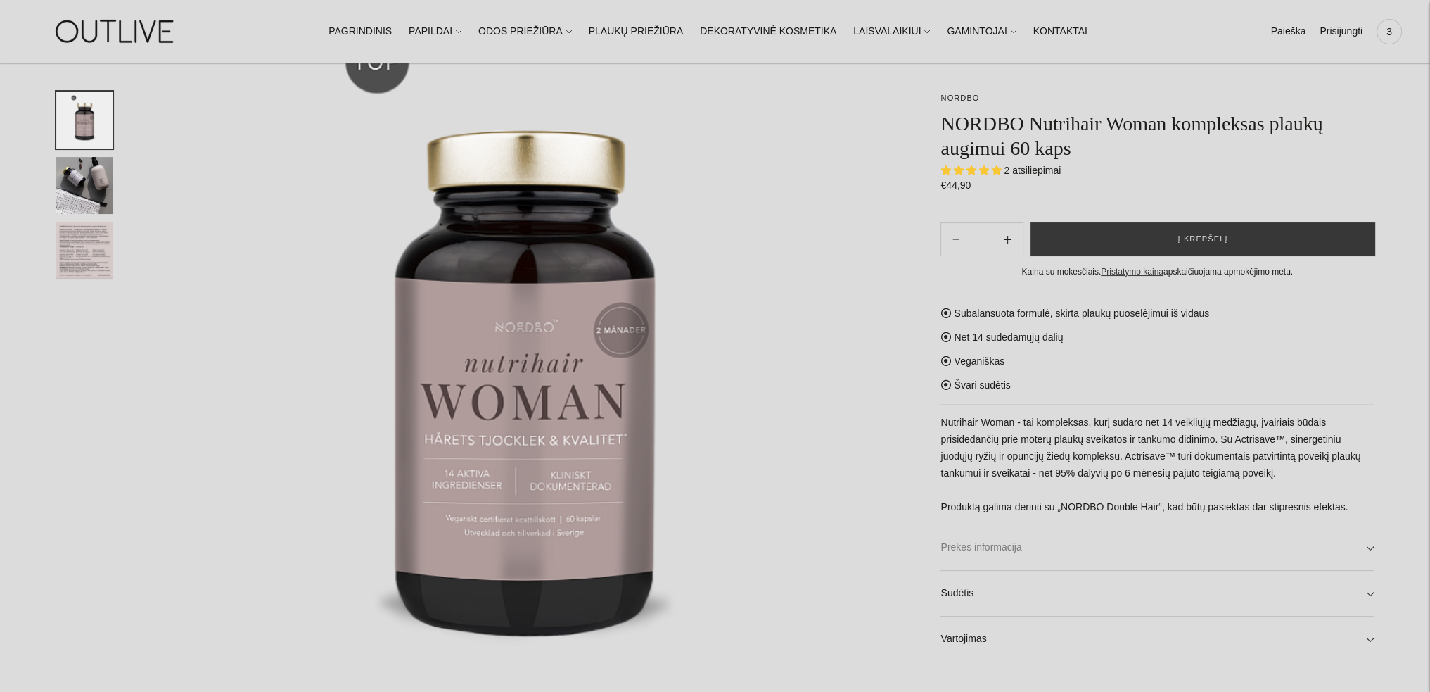
scroll to position [211, 0]
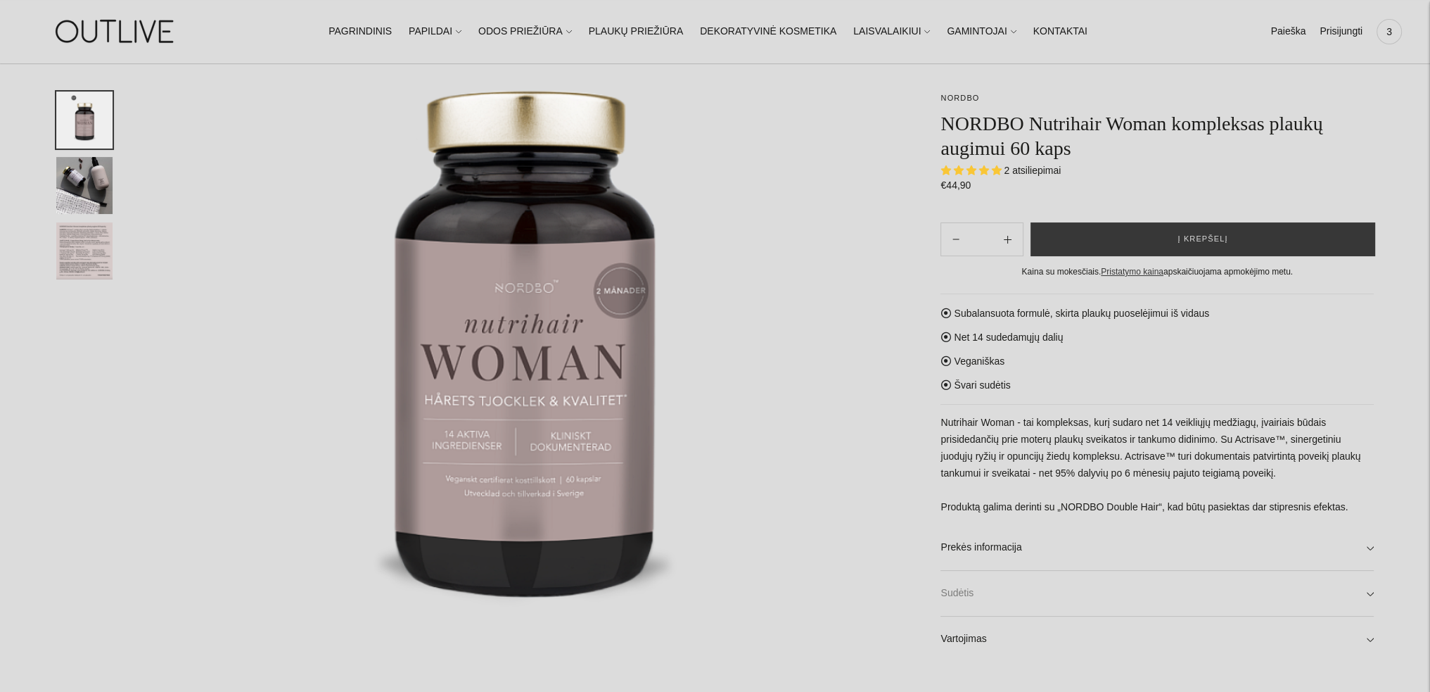
click at [974, 587] on link "Sudėtis" at bounding box center [1157, 593] width 433 height 45
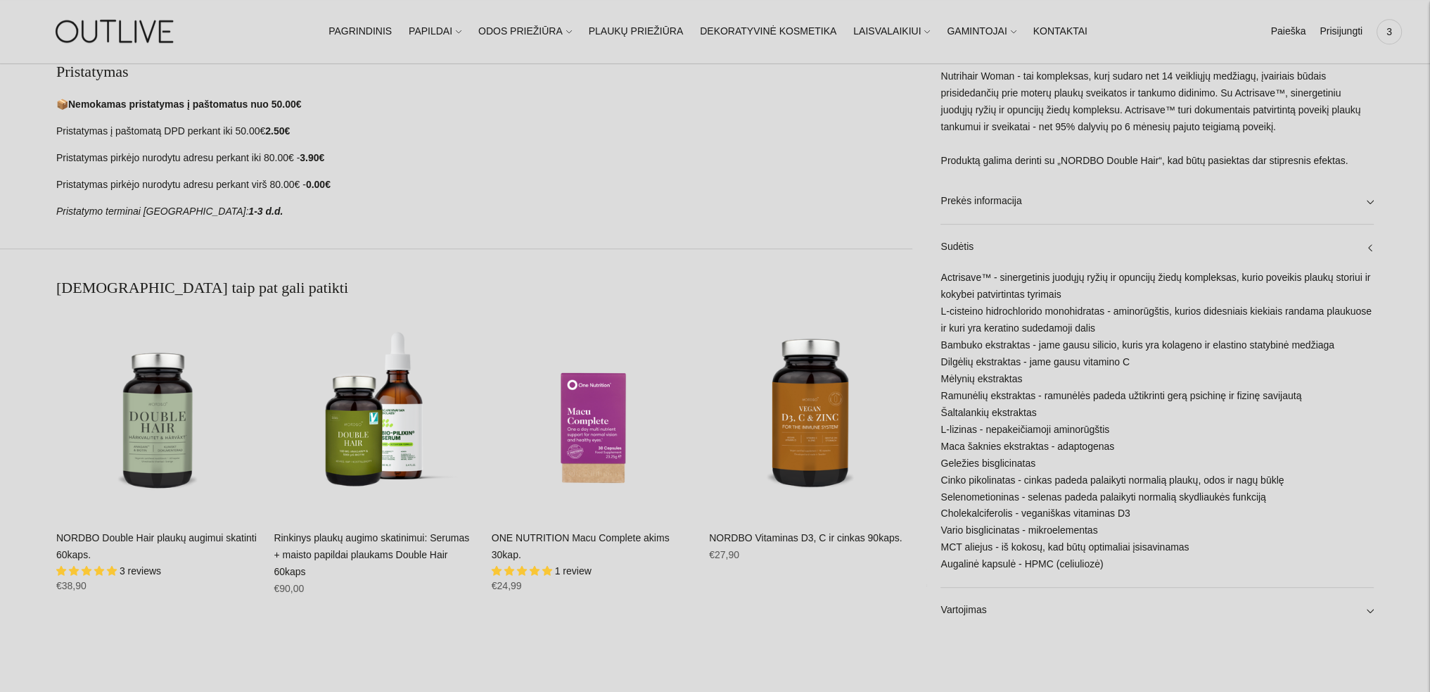
scroll to position [915, 0]
click at [963, 610] on link "Vartojimas" at bounding box center [1157, 610] width 433 height 45
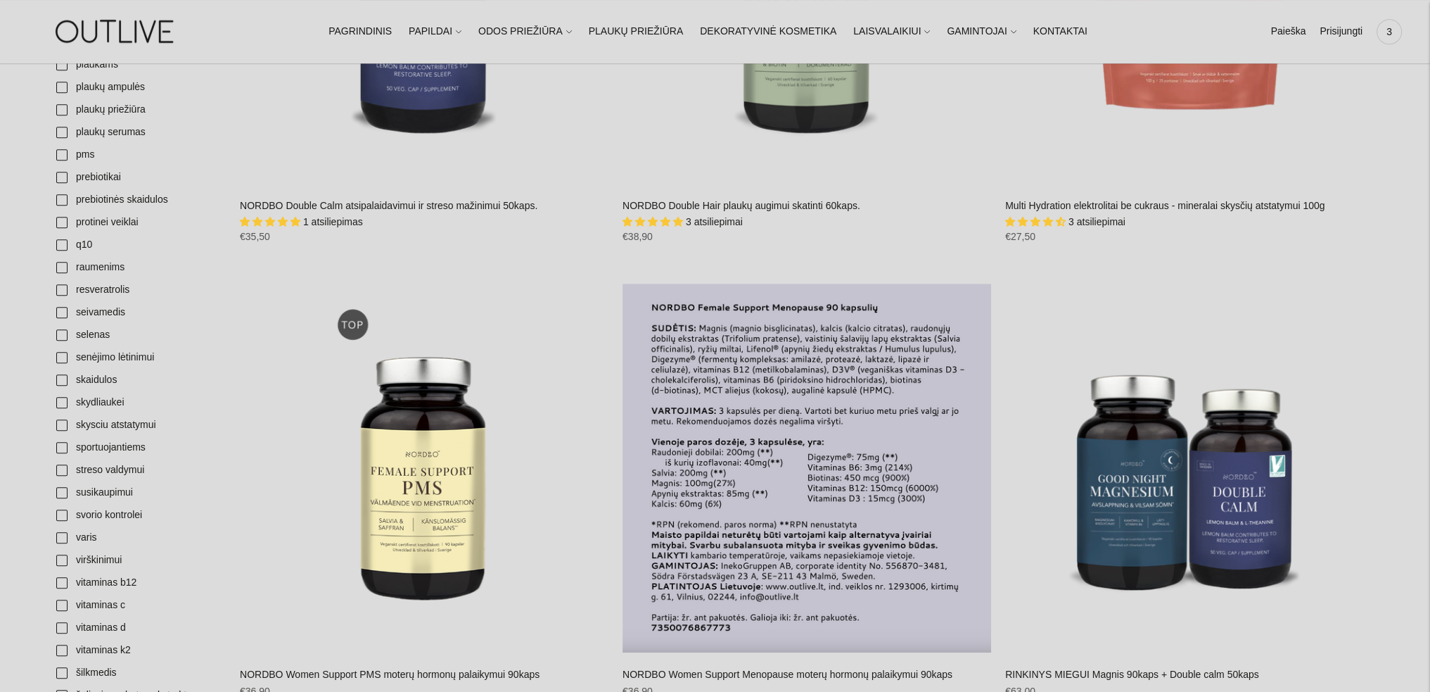
scroll to position [1759, 0]
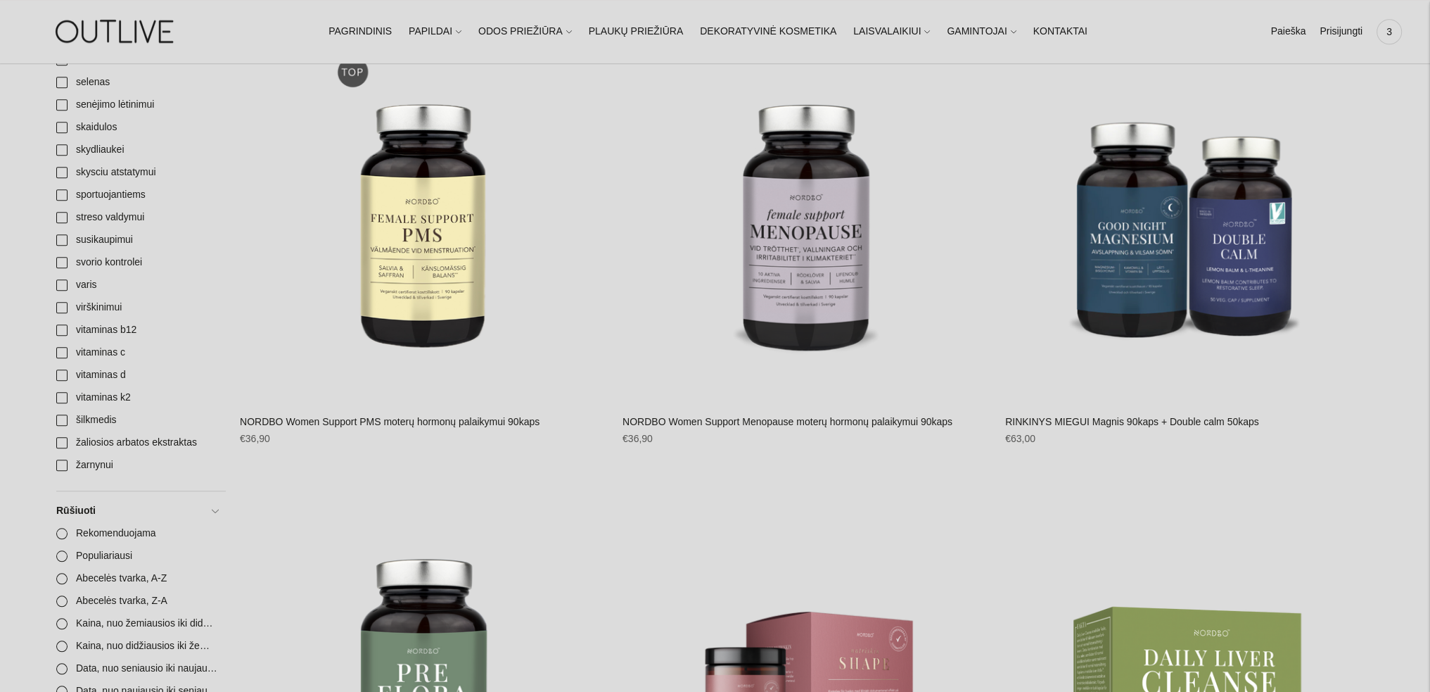
click at [481, 420] on link "NORDBO Women Support PMS moterų hormonų palaikymui 90kaps" at bounding box center [390, 421] width 300 height 11
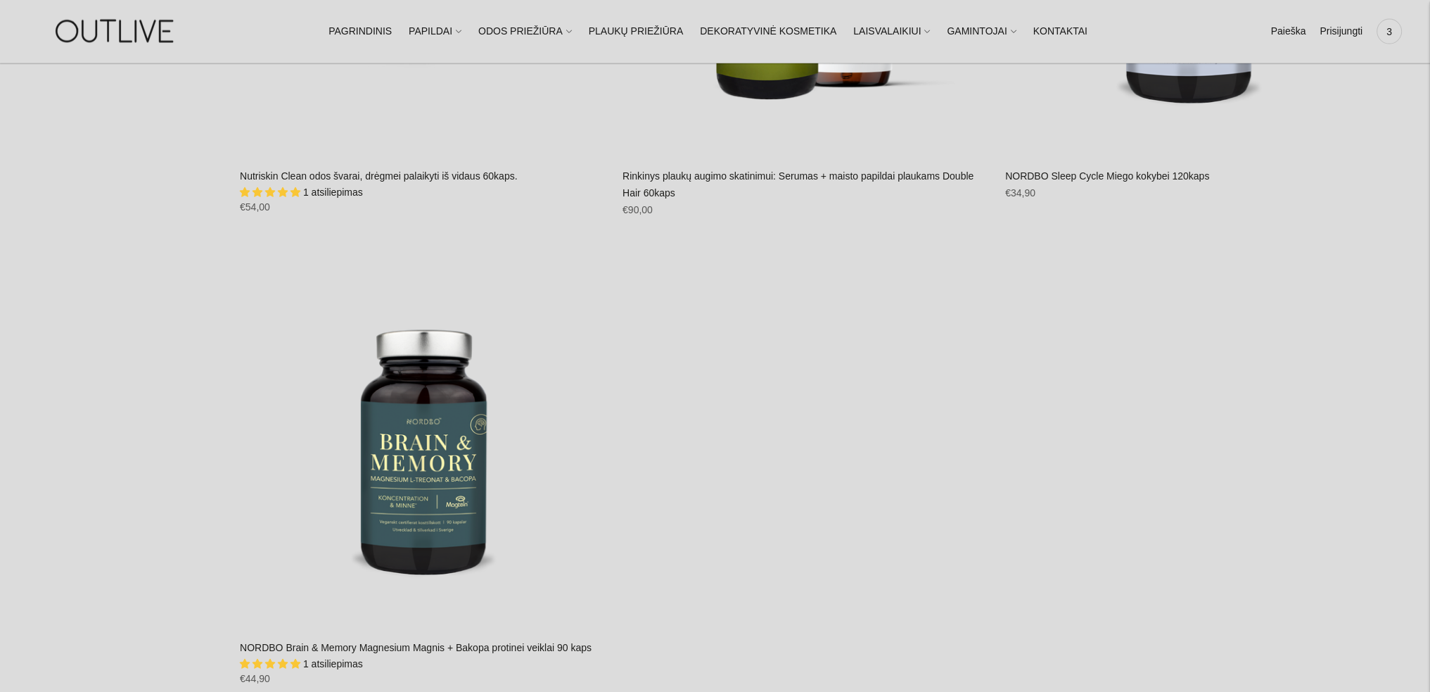
scroll to position [4503, 0]
